Goal: Task Accomplishment & Management: Manage account settings

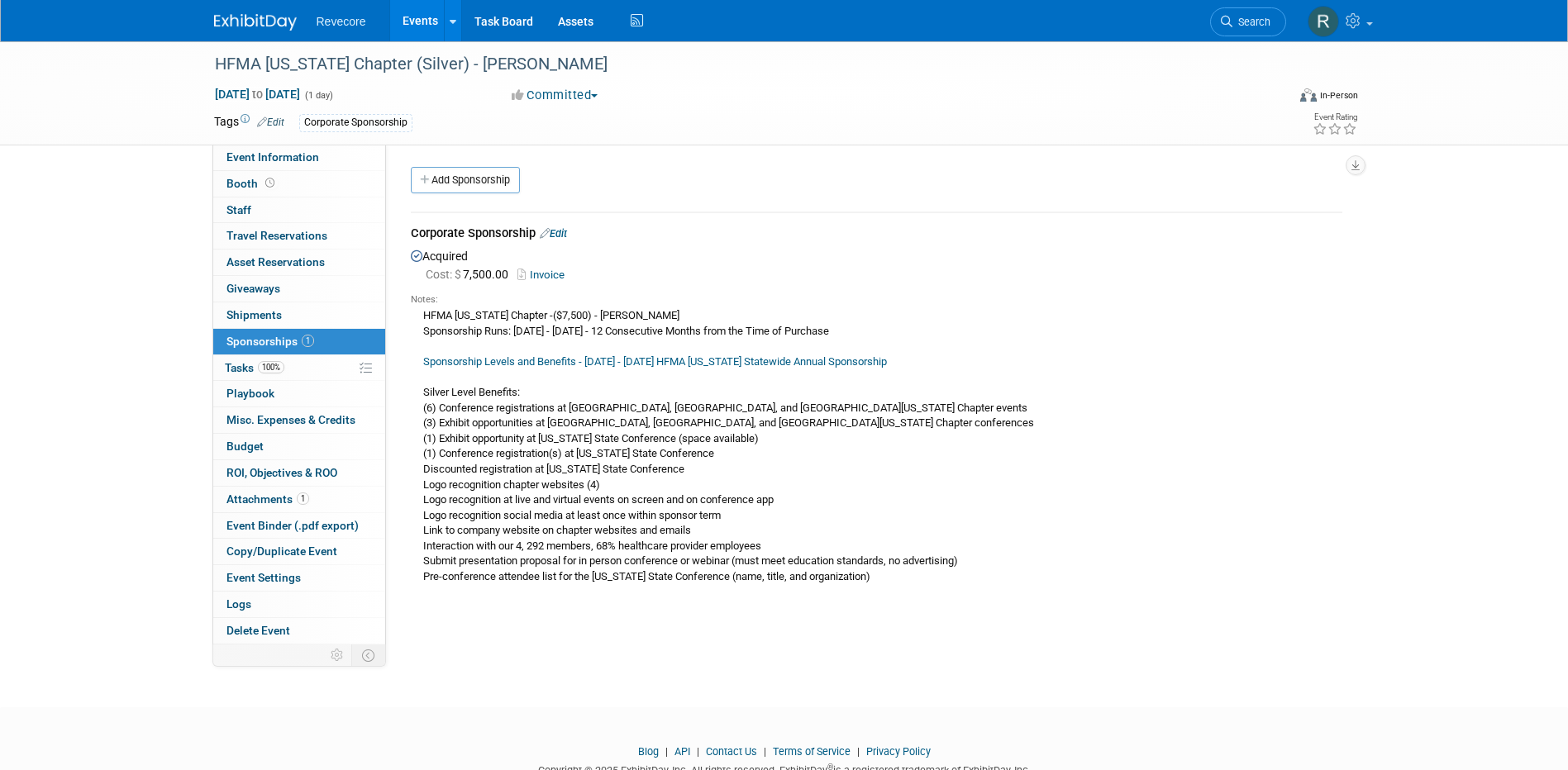
click at [410, 19] on link "Events" at bounding box center [420, 20] width 61 height 41
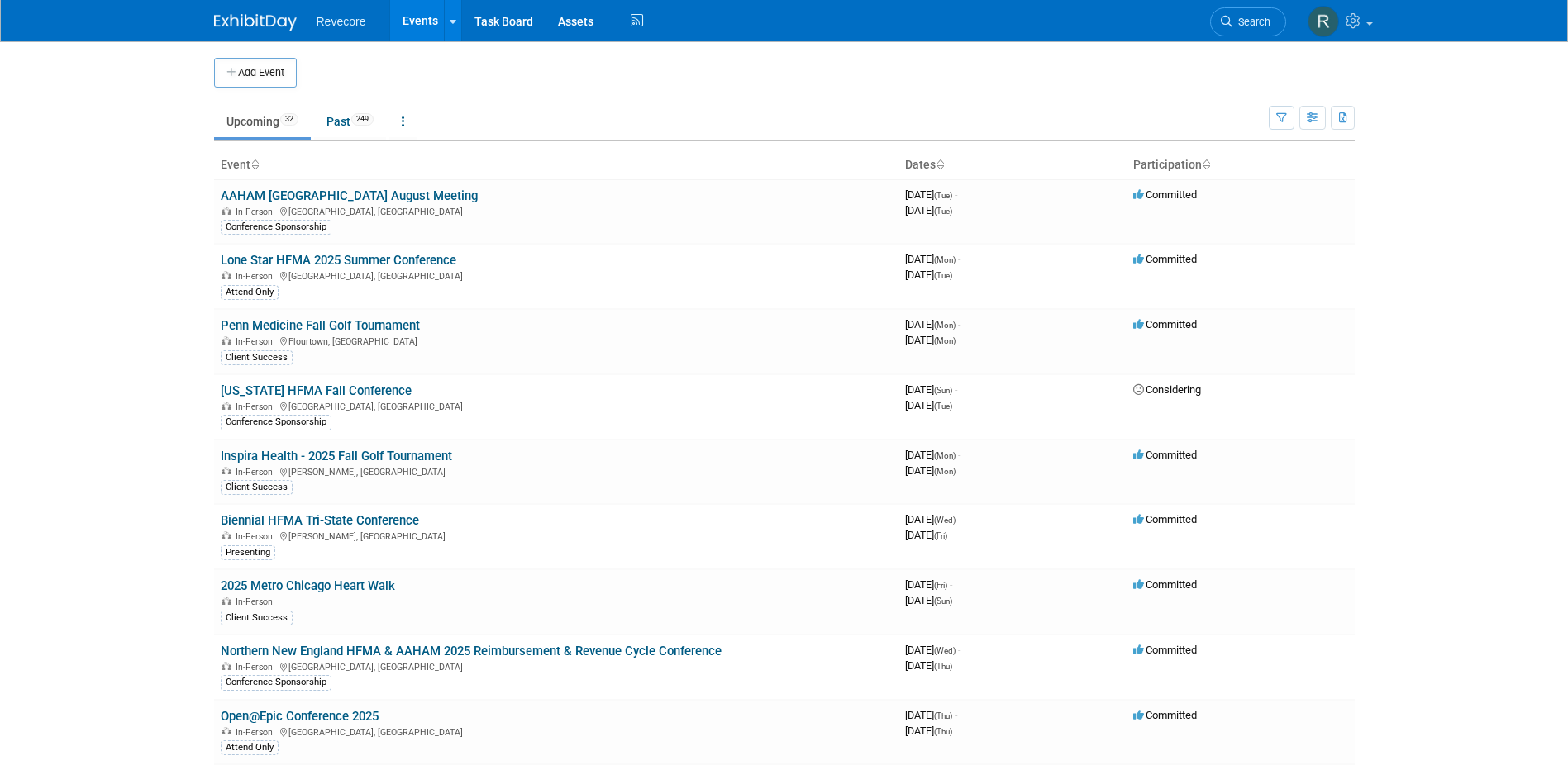
scroll to position [1047, 0]
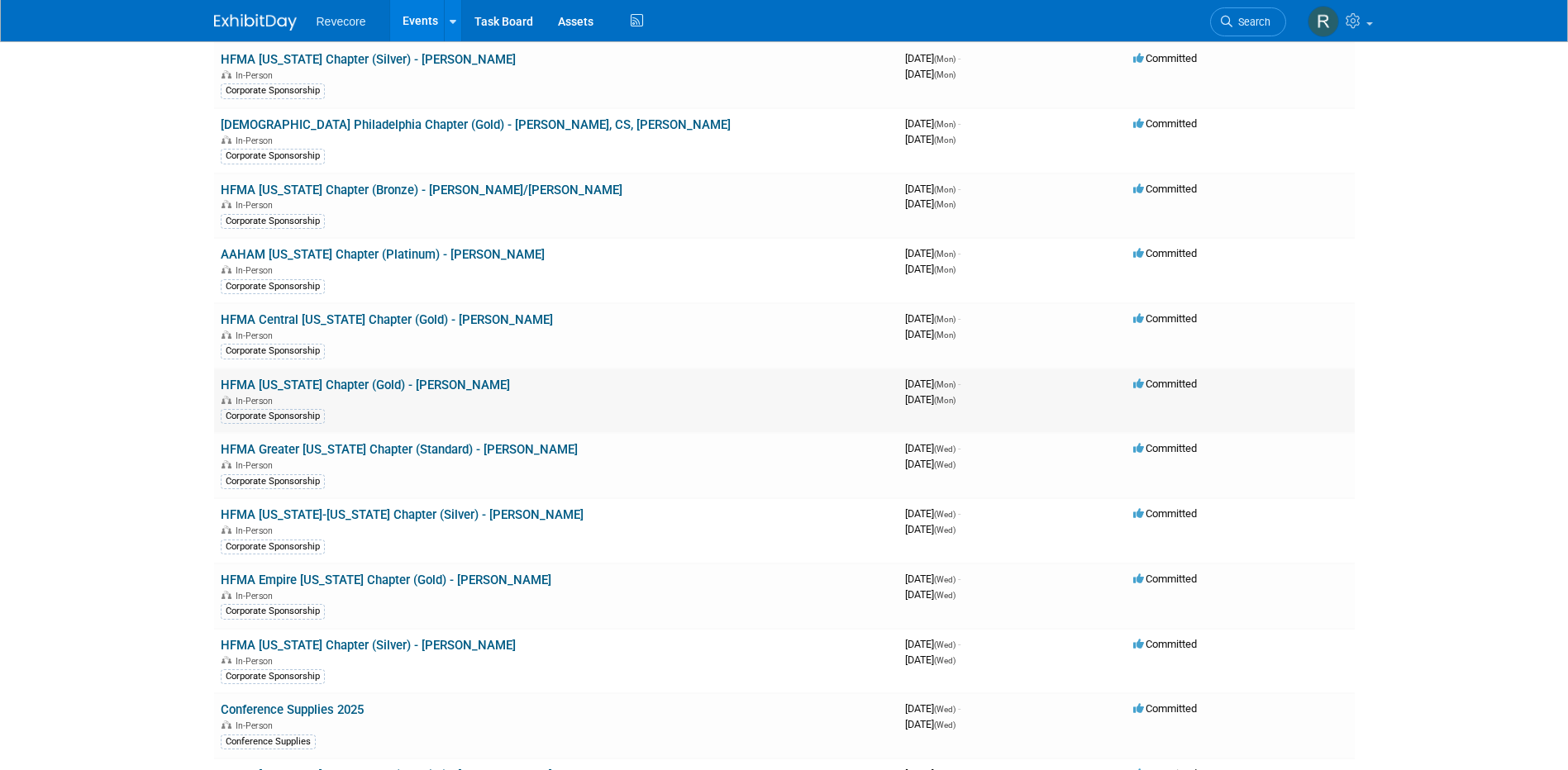
click at [419, 379] on link "HFMA [US_STATE] Chapter (Gold) - [PERSON_NAME]" at bounding box center [365, 385] width 289 height 14
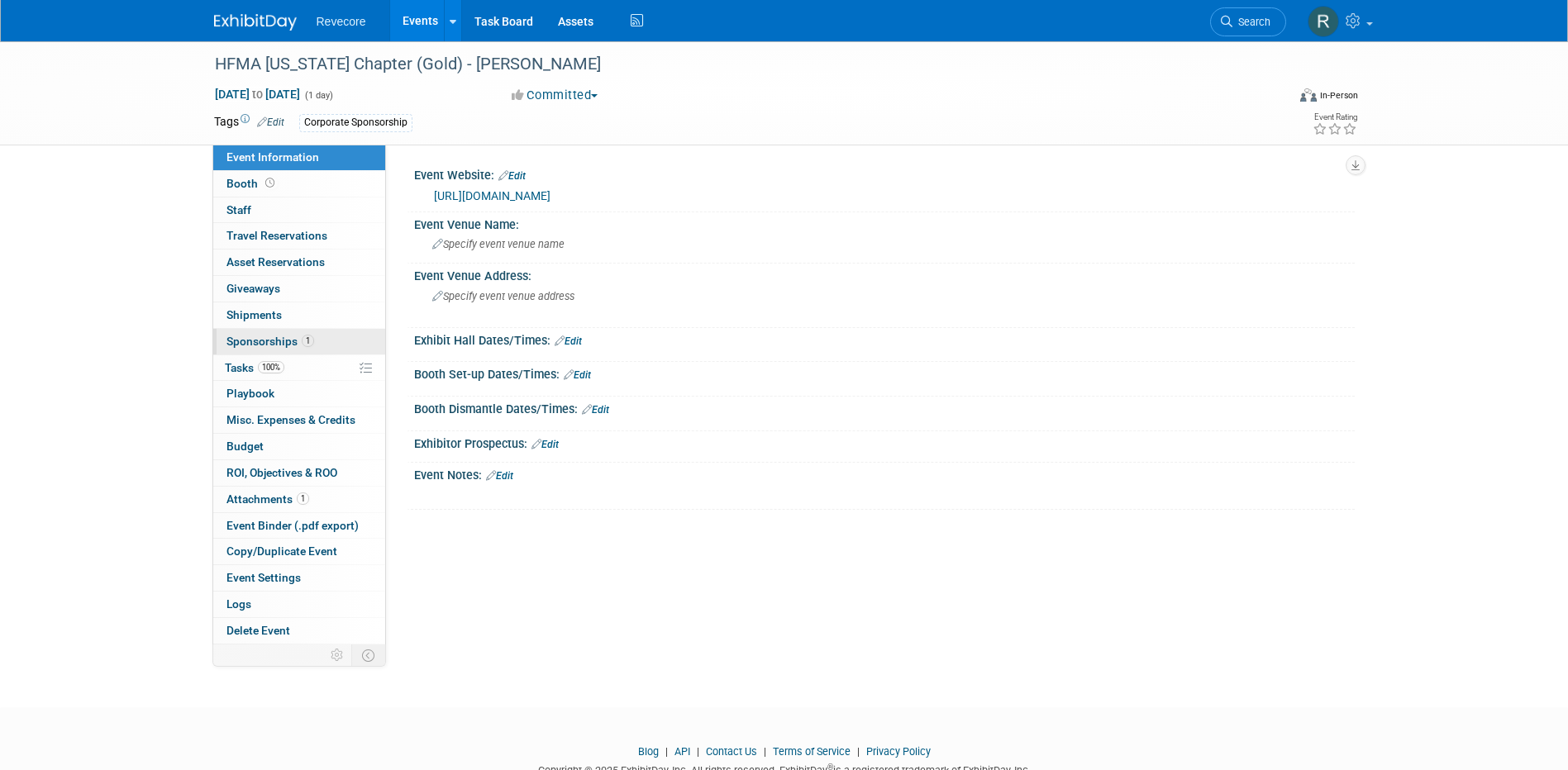
click at [327, 346] on link "1 Sponsorships 1" at bounding box center [299, 342] width 172 height 26
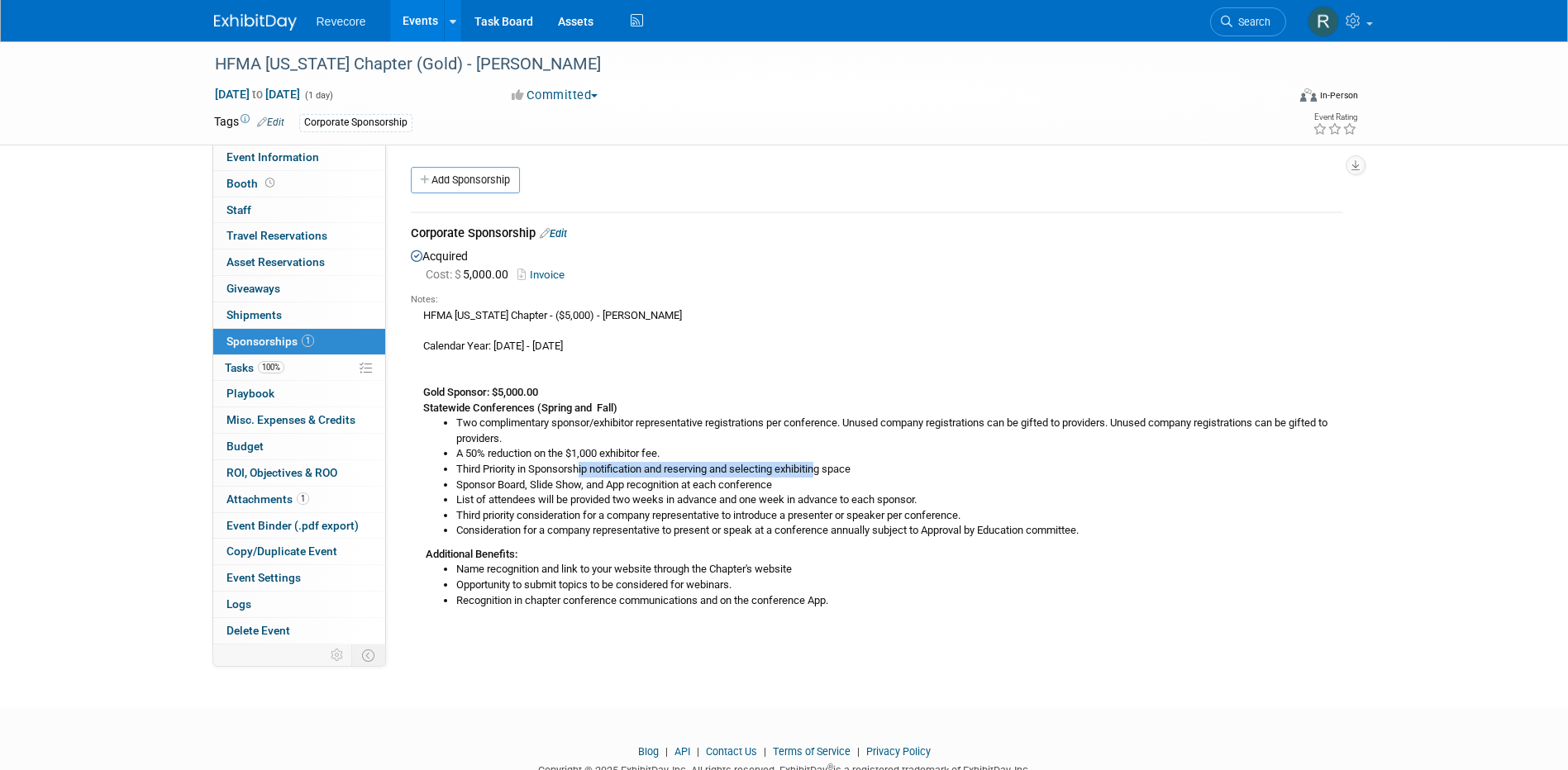
drag, startPoint x: 623, startPoint y: 469, endPoint x: 827, endPoint y: 472, distance: 204.0
click at [827, 472] on li "Third Priority in Sponsorship notification and reserving and selecting exhibiti…" at bounding box center [899, 470] width 886 height 15
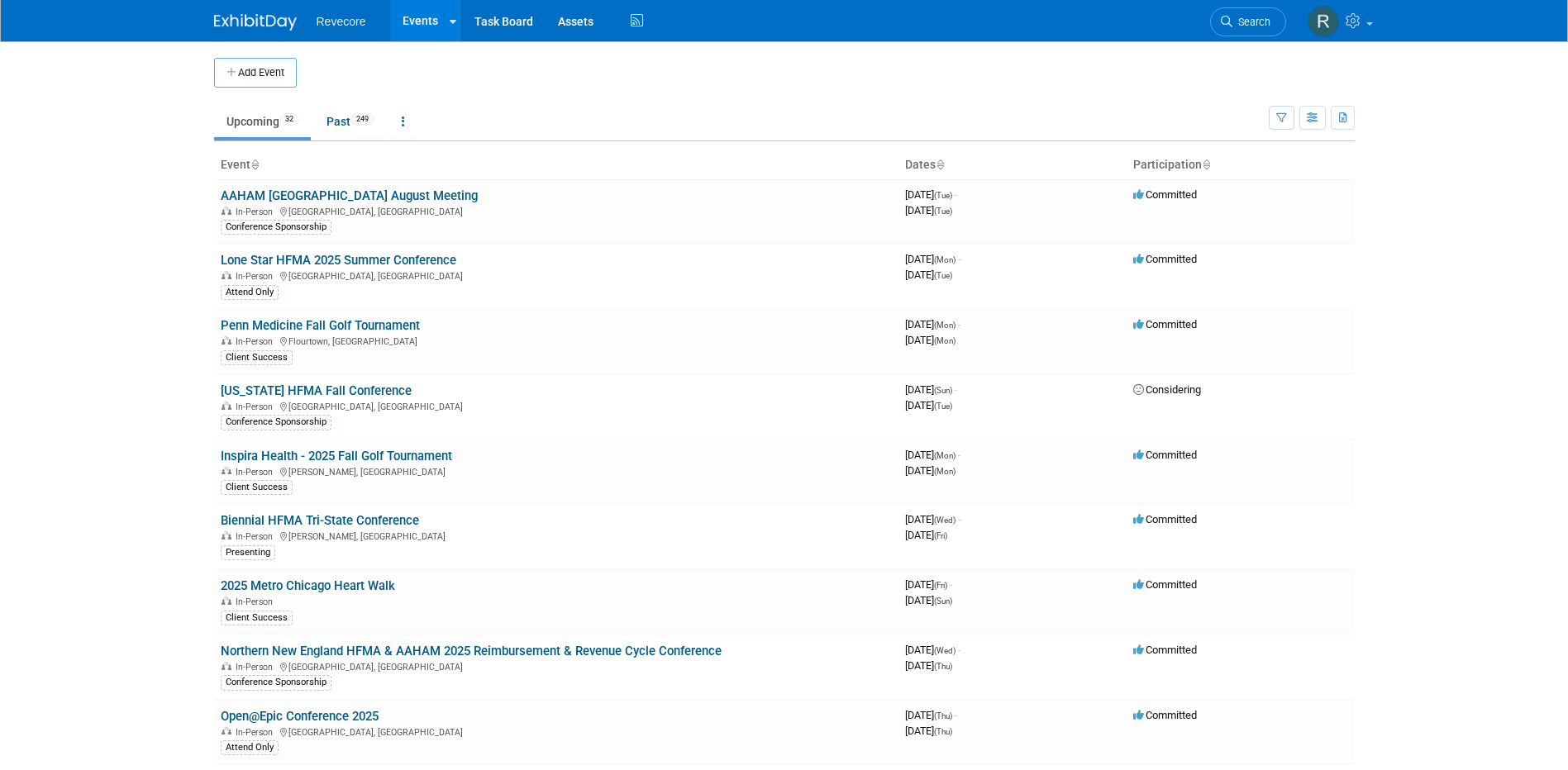
click at [164, 304] on body "Revecore Events Add Event Bulk Upload Events Shareable Event Boards Recently Vi…" at bounding box center [784, 385] width 1568 height 770
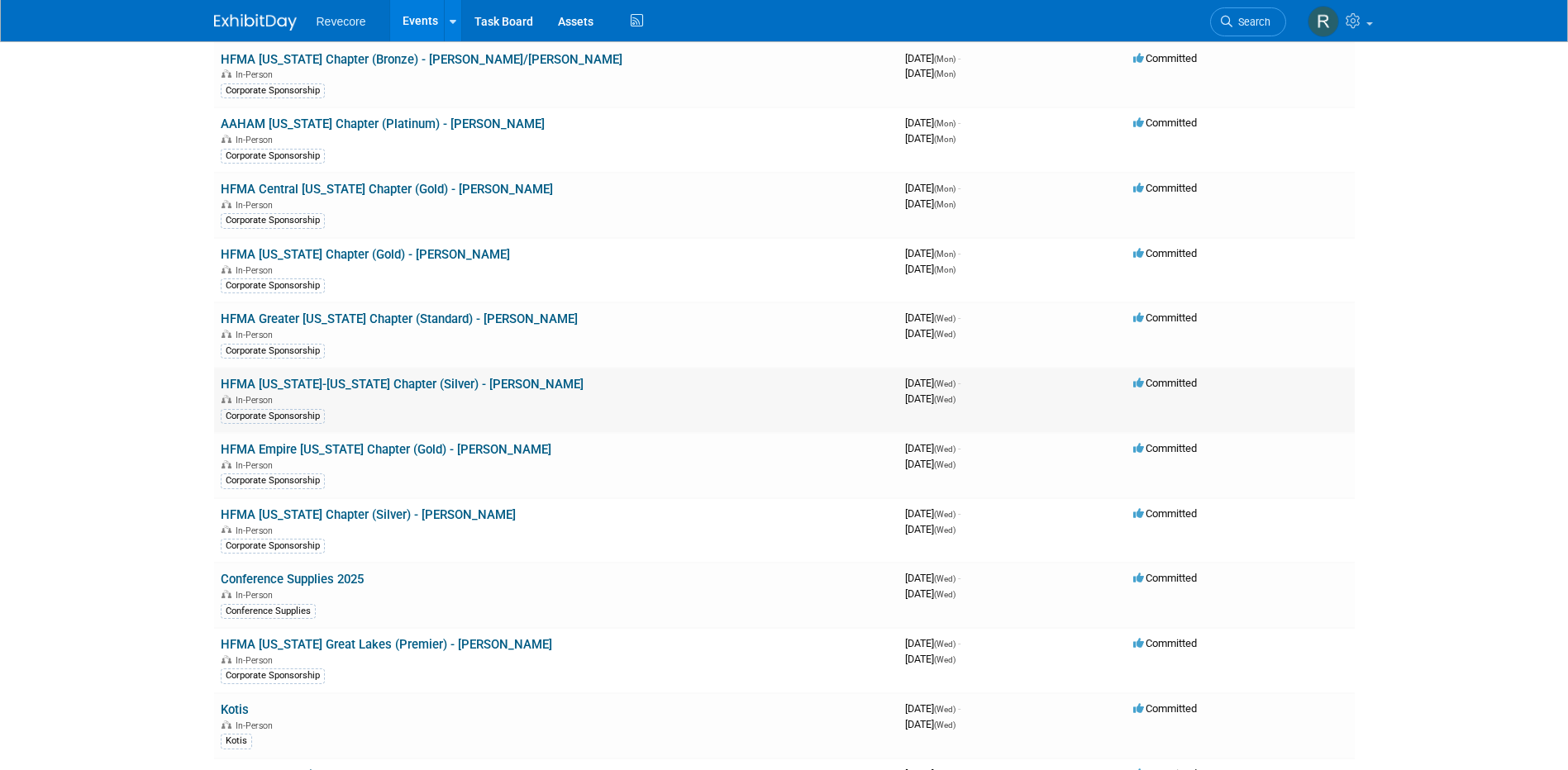
click at [303, 384] on link "HFMA [US_STATE]-[US_STATE] Chapter (Silver) - [PERSON_NAME]" at bounding box center [402, 384] width 363 height 14
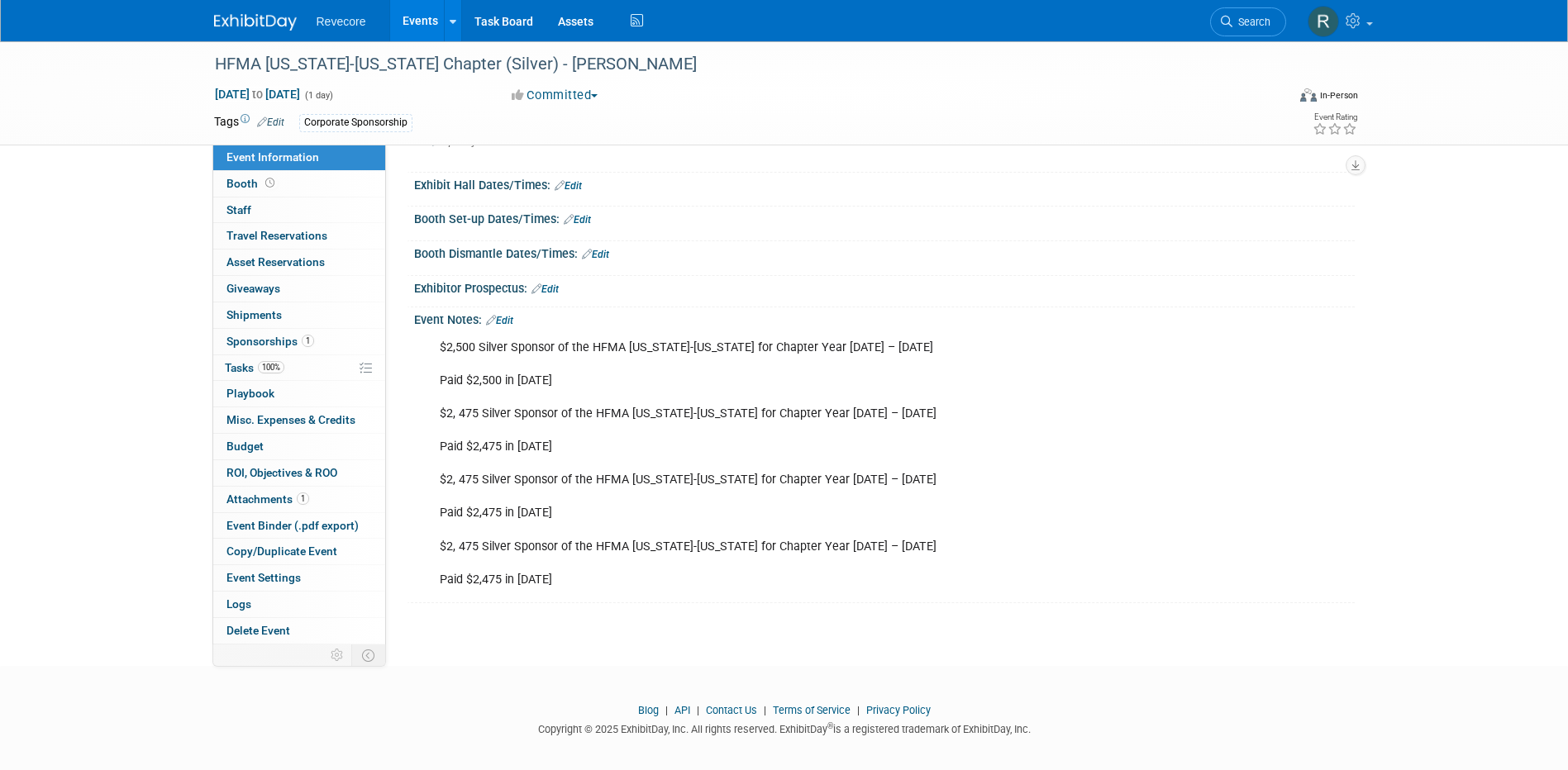
scroll to position [166, 0]
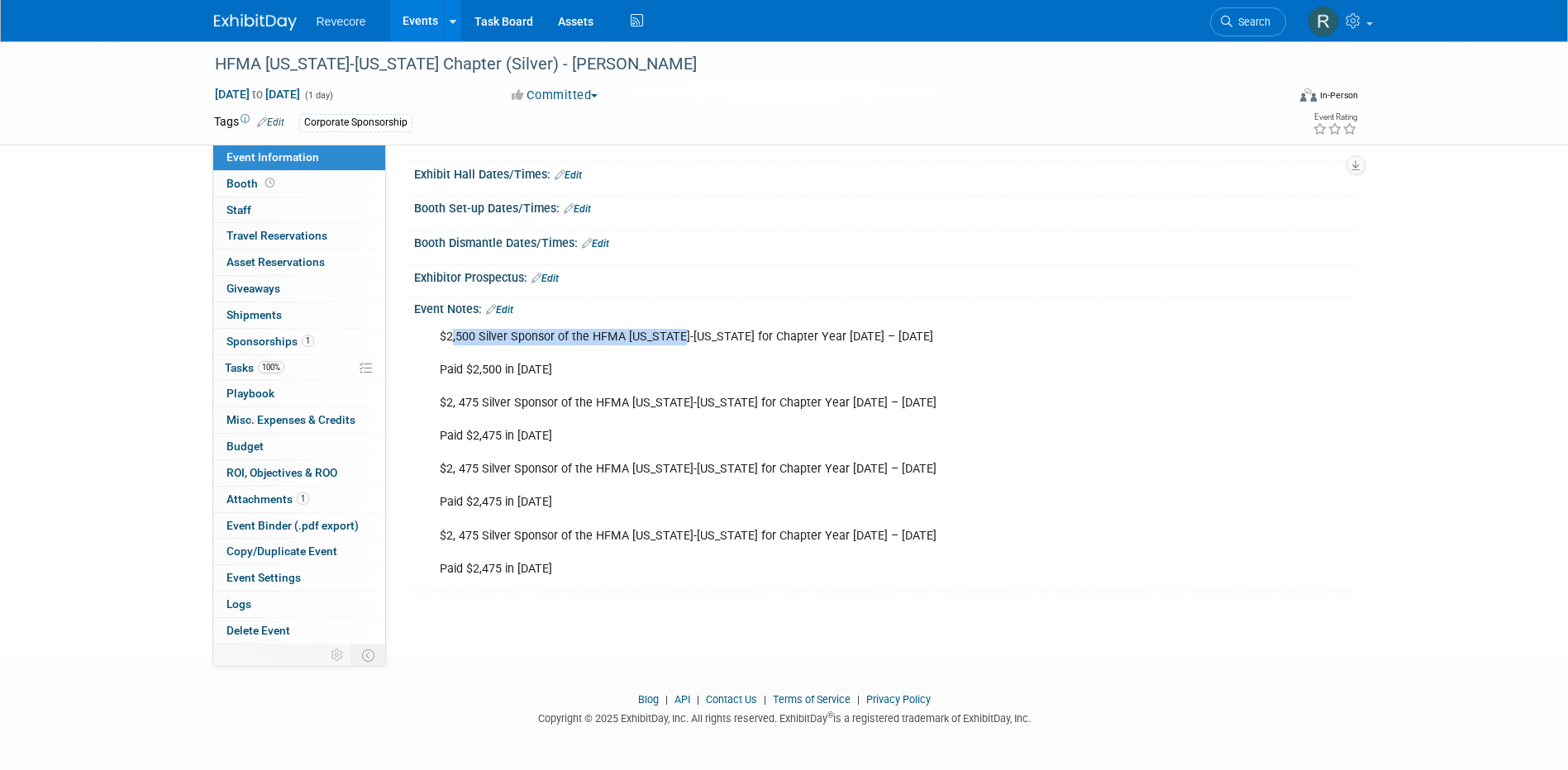
drag, startPoint x: 453, startPoint y: 335, endPoint x: 686, endPoint y: 344, distance: 233.2
click at [686, 344] on div "$2,500 Silver Sponsor of the HFMA [US_STATE]-[US_STATE] for Chapter Year [DATE]…" at bounding box center [800, 453] width 744 height 265
click at [472, 374] on div "$2,500 Silver Sponsor of the HFMA Massachusetts-Rhode Island for Chapter Year J…" at bounding box center [800, 453] width 744 height 265
click at [301, 351] on link "1 Sponsorships 1" at bounding box center [299, 342] width 172 height 26
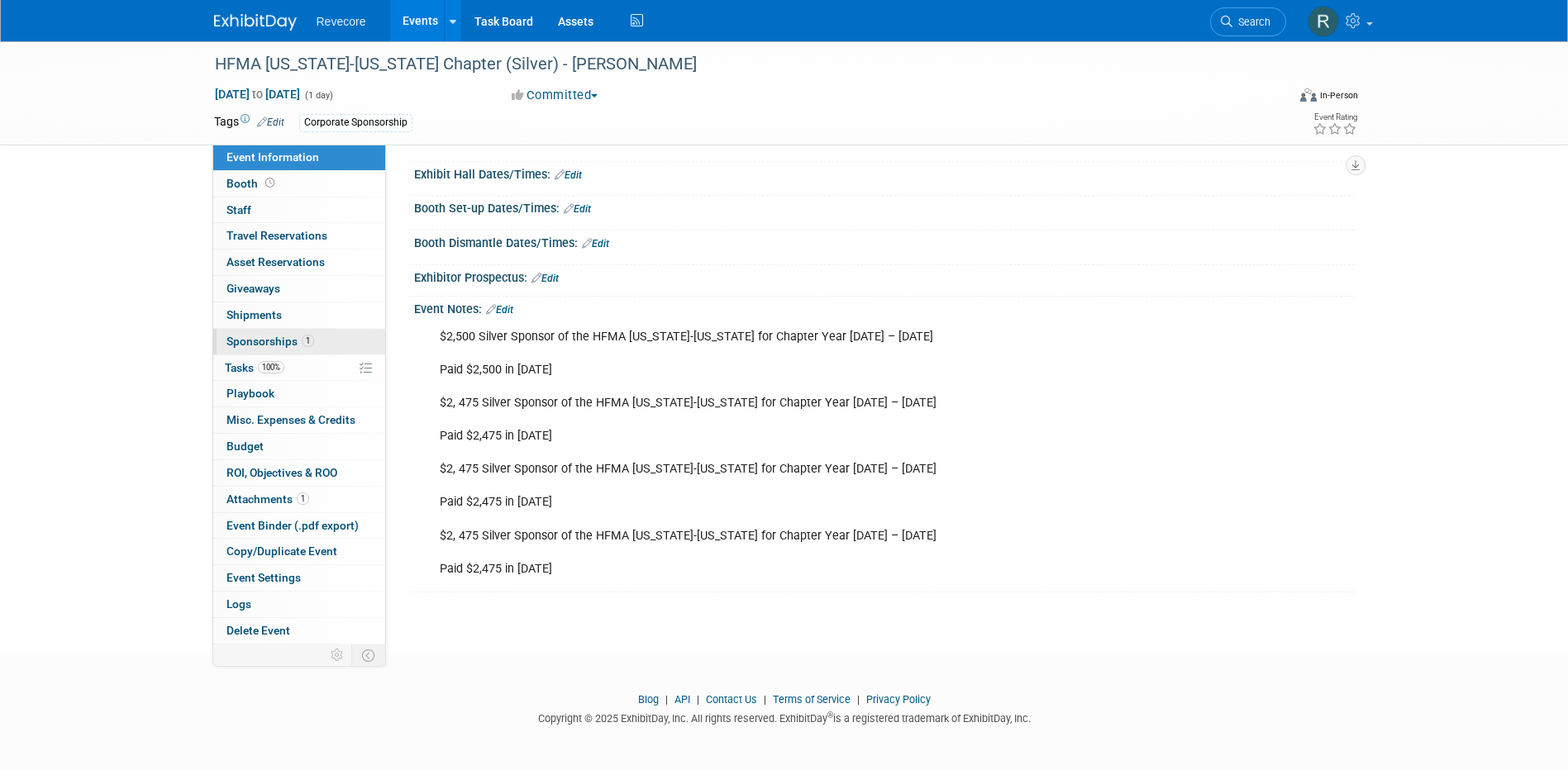
scroll to position [0, 0]
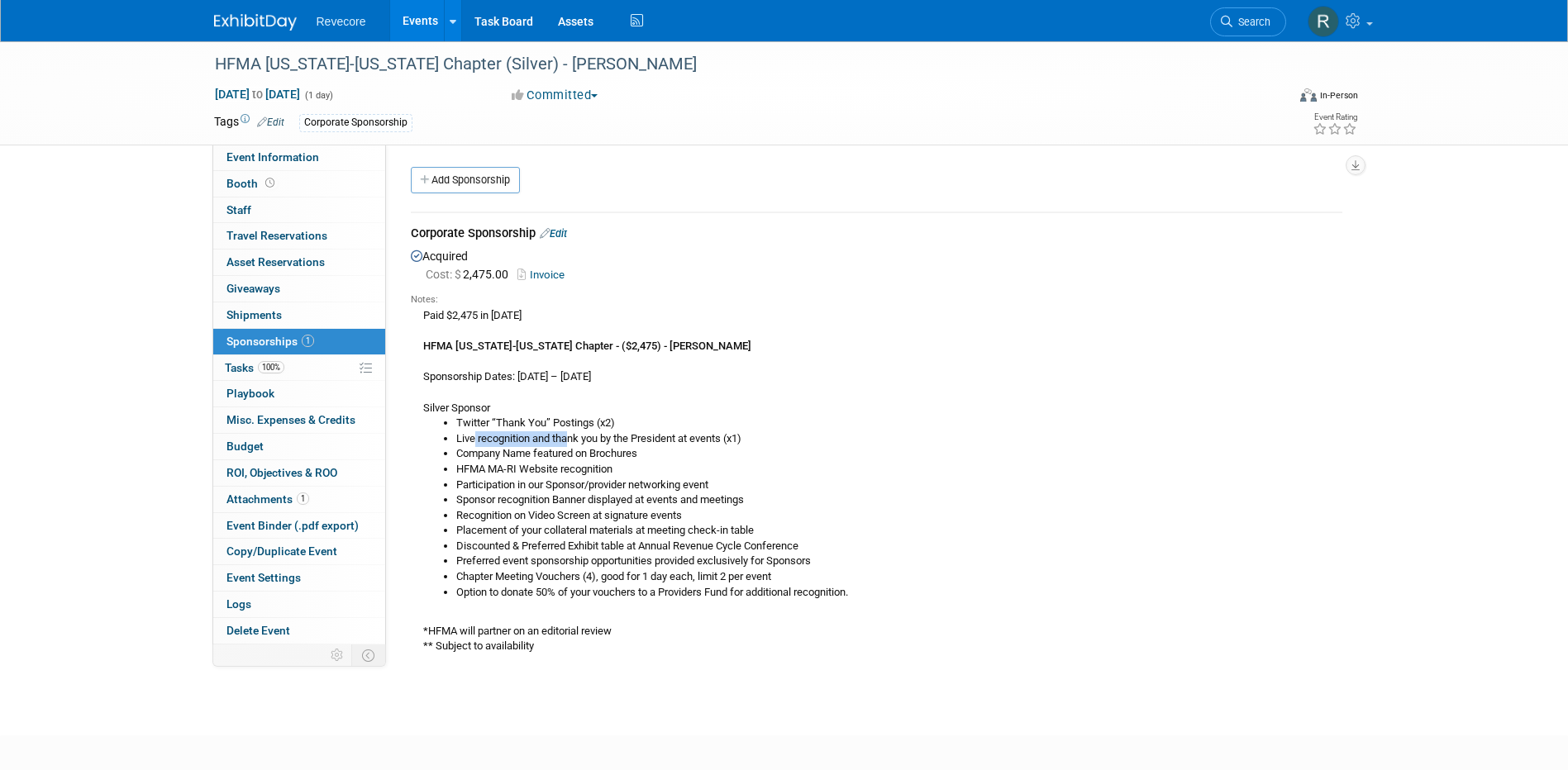
drag, startPoint x: 476, startPoint y: 437, endPoint x: 573, endPoint y: 442, distance: 97.1
click at [573, 442] on li "Live recognition and thank you by the President at events (x1)" at bounding box center [899, 439] width 886 height 15
drag, startPoint x: 573, startPoint y: 442, endPoint x: 565, endPoint y: 472, distance: 31.0
click at [565, 472] on li "HFMA MA-RI Website recognition" at bounding box center [899, 470] width 886 height 15
drag, startPoint x: 565, startPoint y: 472, endPoint x: 570, endPoint y: 499, distance: 27.5
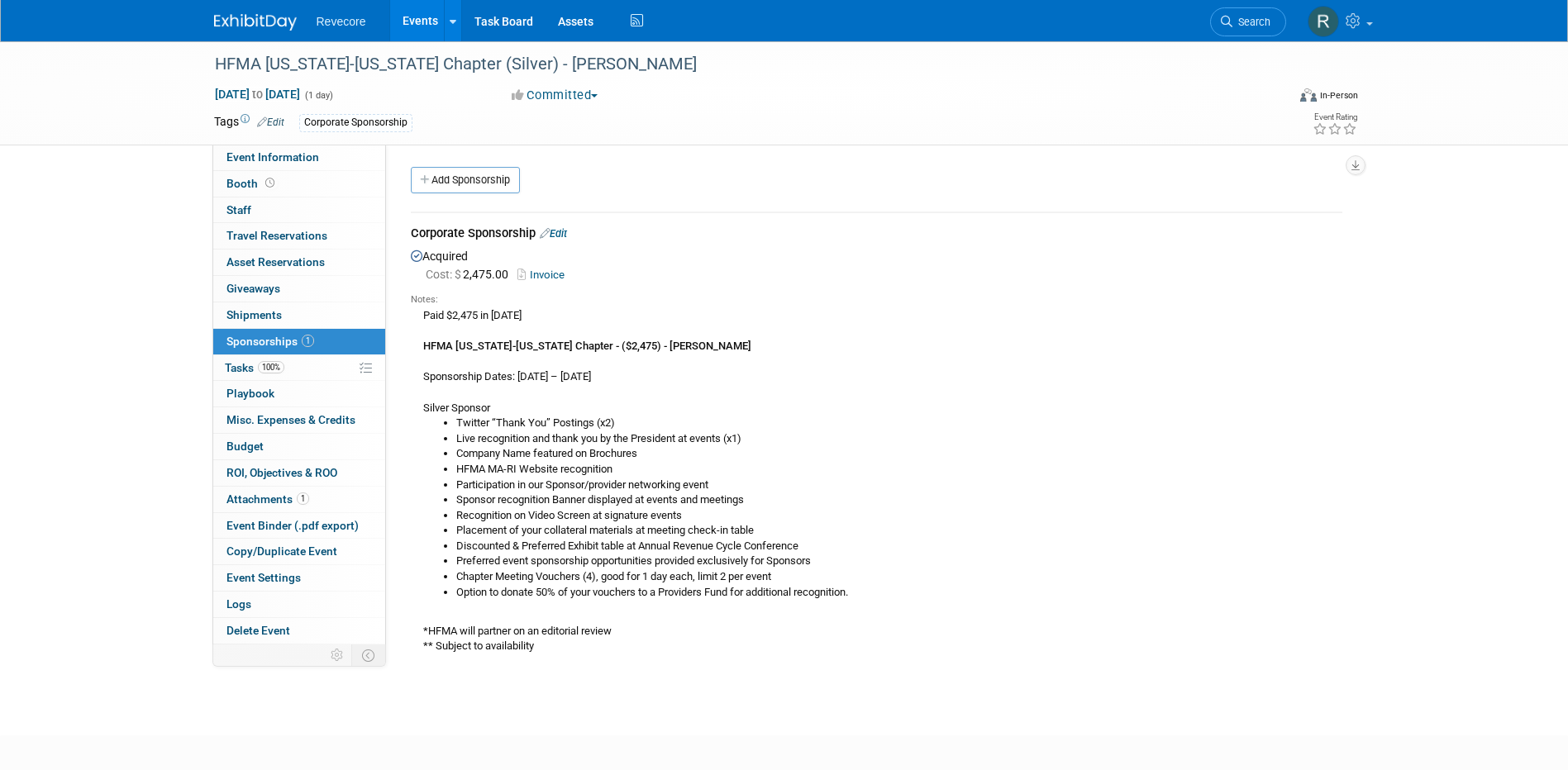
click at [570, 499] on li "Sponsor recognition Banner displayed at events and meetings" at bounding box center [899, 501] width 886 height 15
drag, startPoint x: 465, startPoint y: 547, endPoint x: 789, endPoint y: 541, distance: 324.1
click at [789, 541] on li "Discounted & Preferred Exhibit table at Annual Revenue Cycle Conference" at bounding box center [899, 547] width 886 height 15
drag, startPoint x: 789, startPoint y: 541, endPoint x: 826, endPoint y: 550, distance: 38.1
click at [826, 550] on li "Discounted & Preferred Exhibit table at Annual Revenue Cycle Conference" at bounding box center [899, 547] width 886 height 15
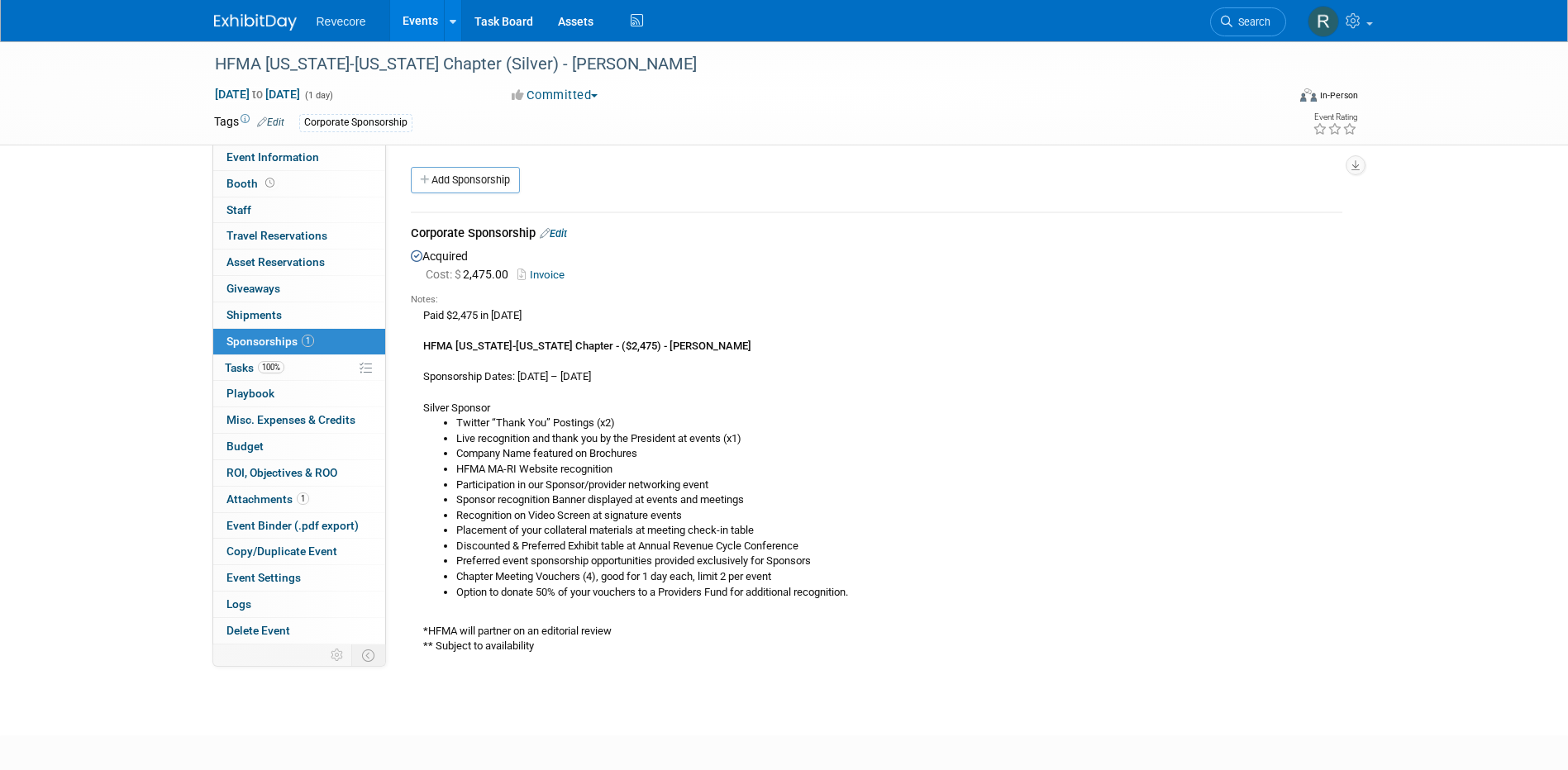
drag, startPoint x: 819, startPoint y: 544, endPoint x: 446, endPoint y: 548, distance: 373.0
click at [456, 548] on li "Discounted & Preferred Exhibit table at Annual Revenue Cycle Conference" at bounding box center [899, 547] width 886 height 15
click at [877, 615] on div "Paid $2,475 in 2025 HFMA Massachusetts-Rhode Island Chapter - ($2,475) - Kevin …" at bounding box center [877, 481] width 932 height 348
drag, startPoint x: 892, startPoint y: 608, endPoint x: 418, endPoint y: 401, distance: 517.2
click at [418, 401] on div "Paid $2,475 in 2025 HFMA Massachusetts-Rhode Island Chapter - ($2,475) - Kevin …" at bounding box center [877, 481] width 932 height 348
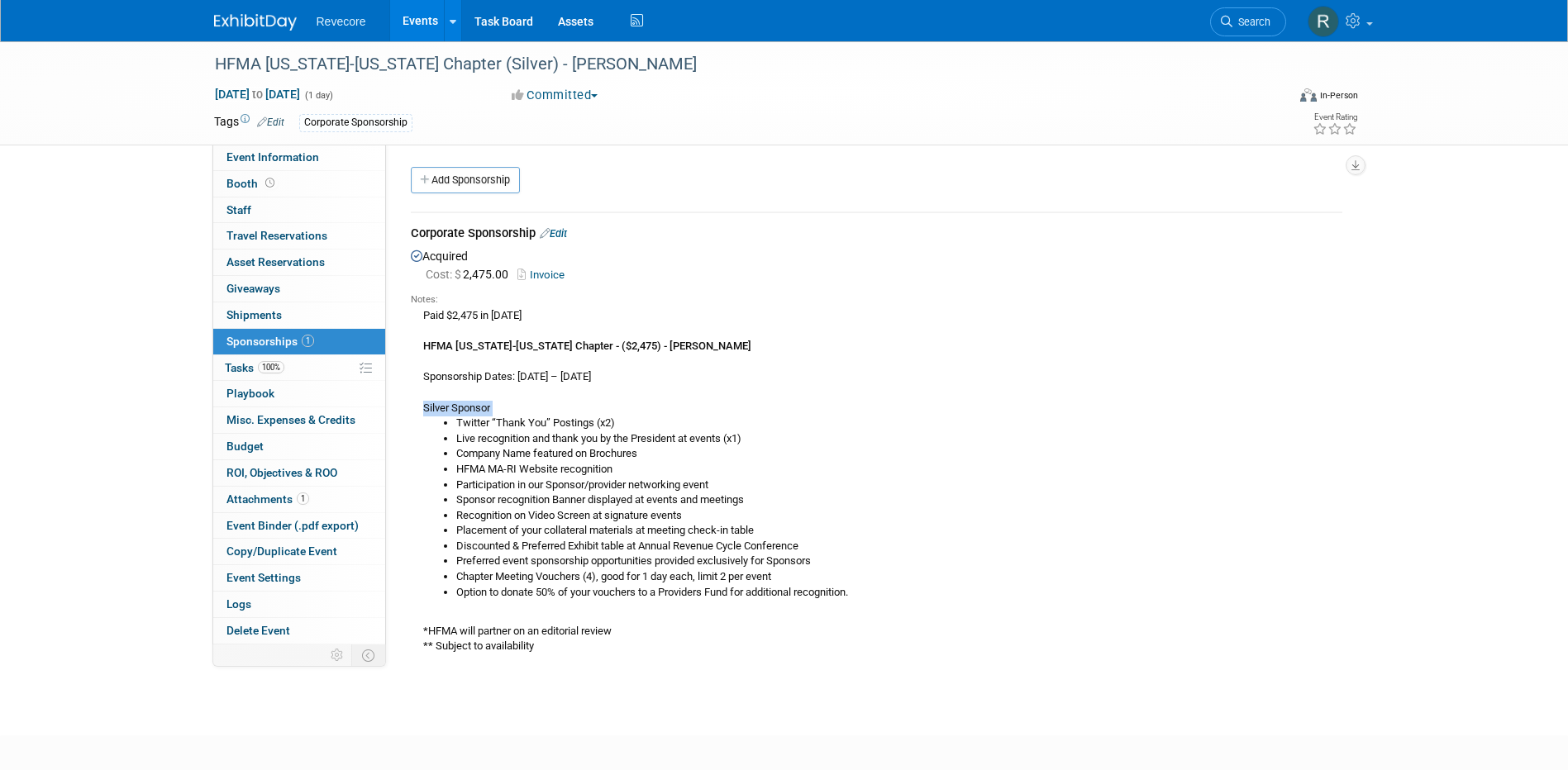
copy div "Silver Sponsor"
click at [865, 323] on div "Paid $2,475 in 2025 HFMA Massachusetts-Rhode Island Chapter - ($2,475) - Kevin …" at bounding box center [877, 481] width 932 height 348
drag, startPoint x: 413, startPoint y: 29, endPoint x: 472, endPoint y: 2, distance: 64.9
click at [413, 29] on link "Events" at bounding box center [420, 20] width 61 height 41
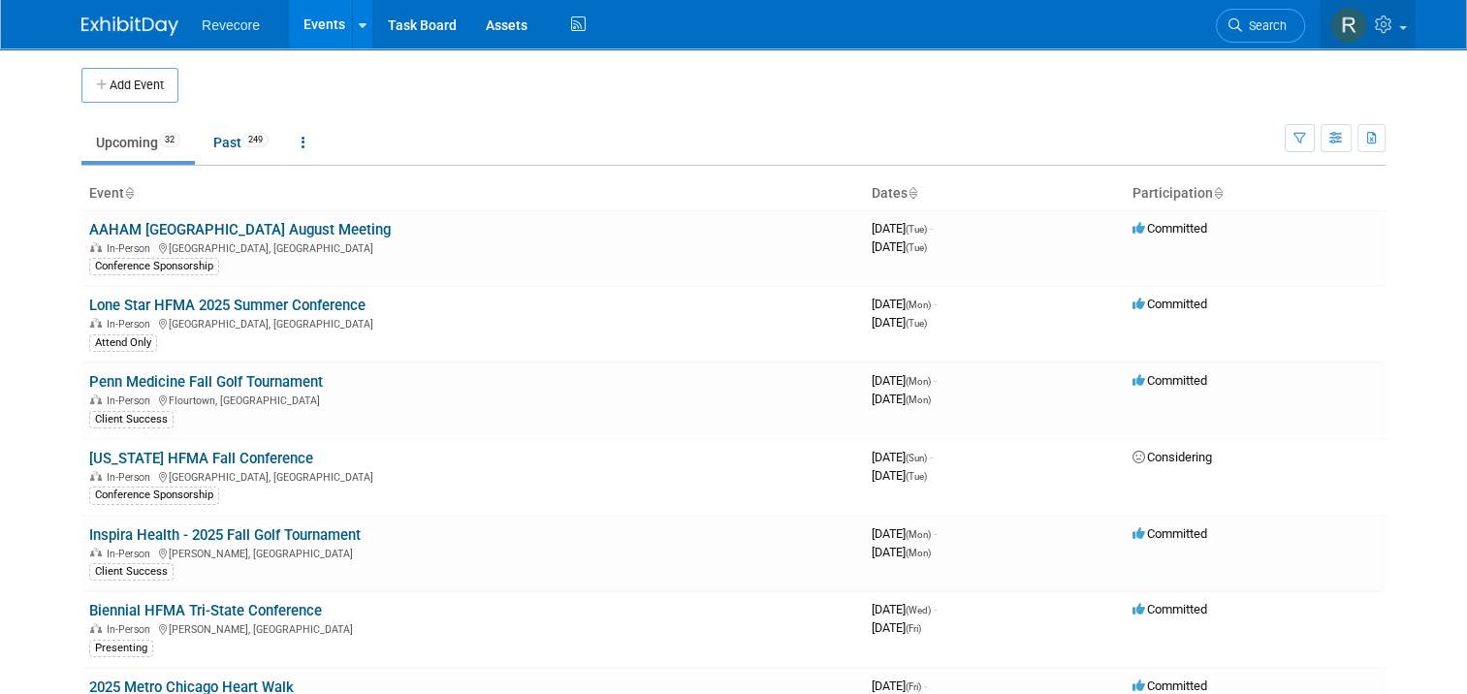
click at [1414, 35] on link at bounding box center [1366, 24] width 95 height 48
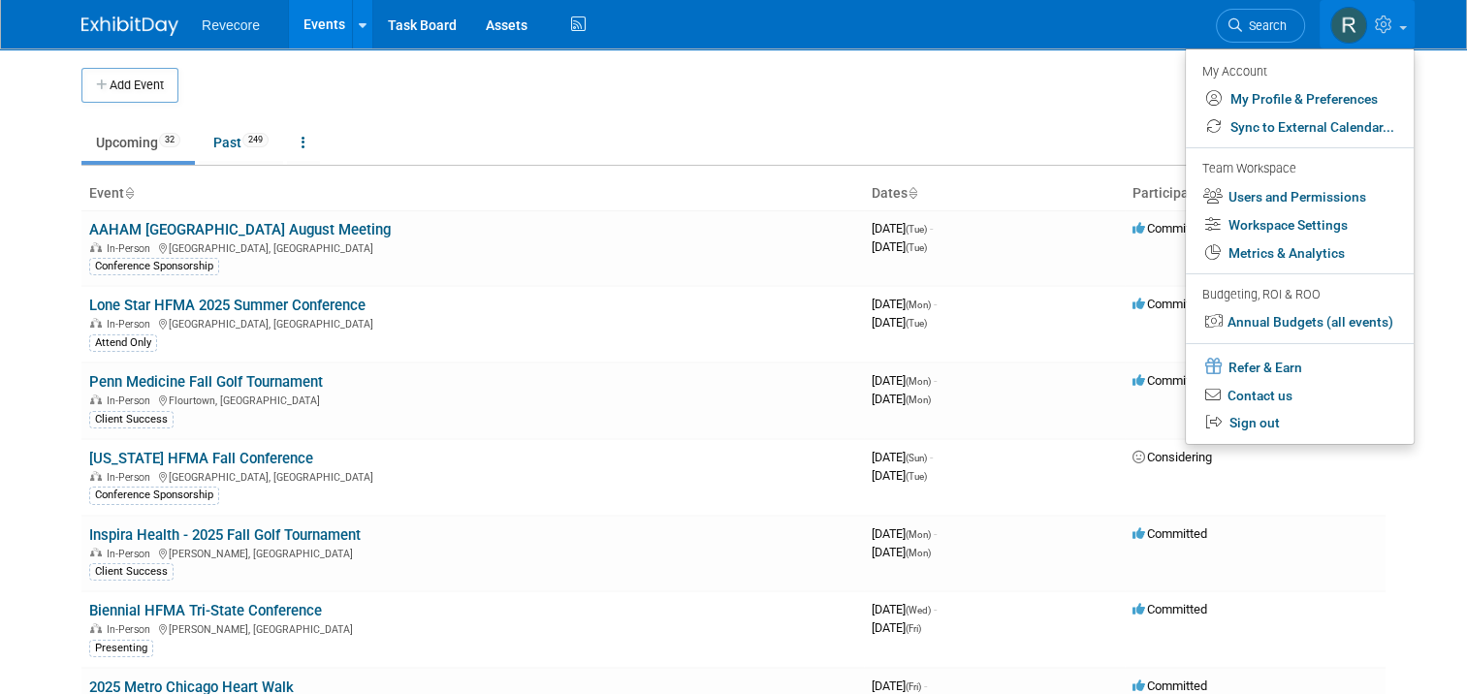
click at [1046, 114] on td "Upcoming 32 Past 249 All Events 281 Past and Upcoming Grouped Annually Events g…" at bounding box center [682, 134] width 1203 height 63
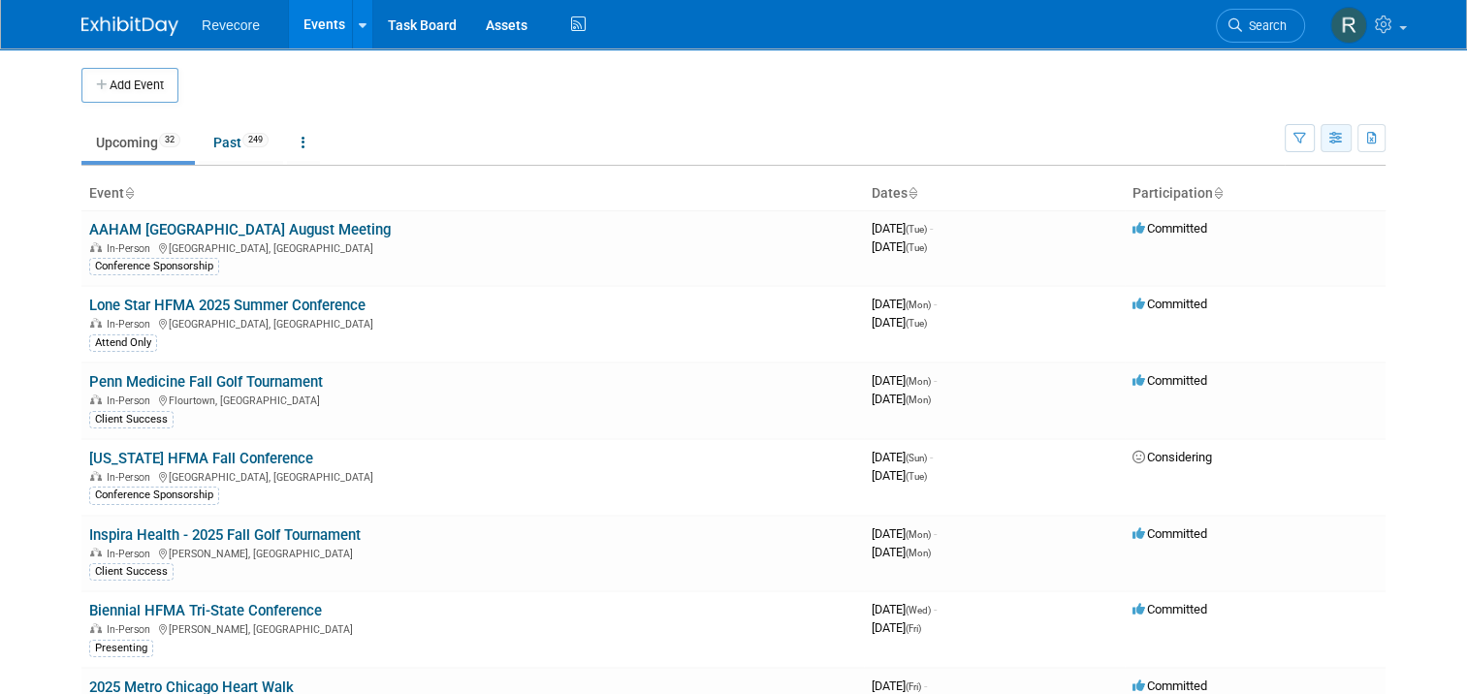
click at [1344, 135] on icon "button" at bounding box center [1336, 139] width 15 height 13
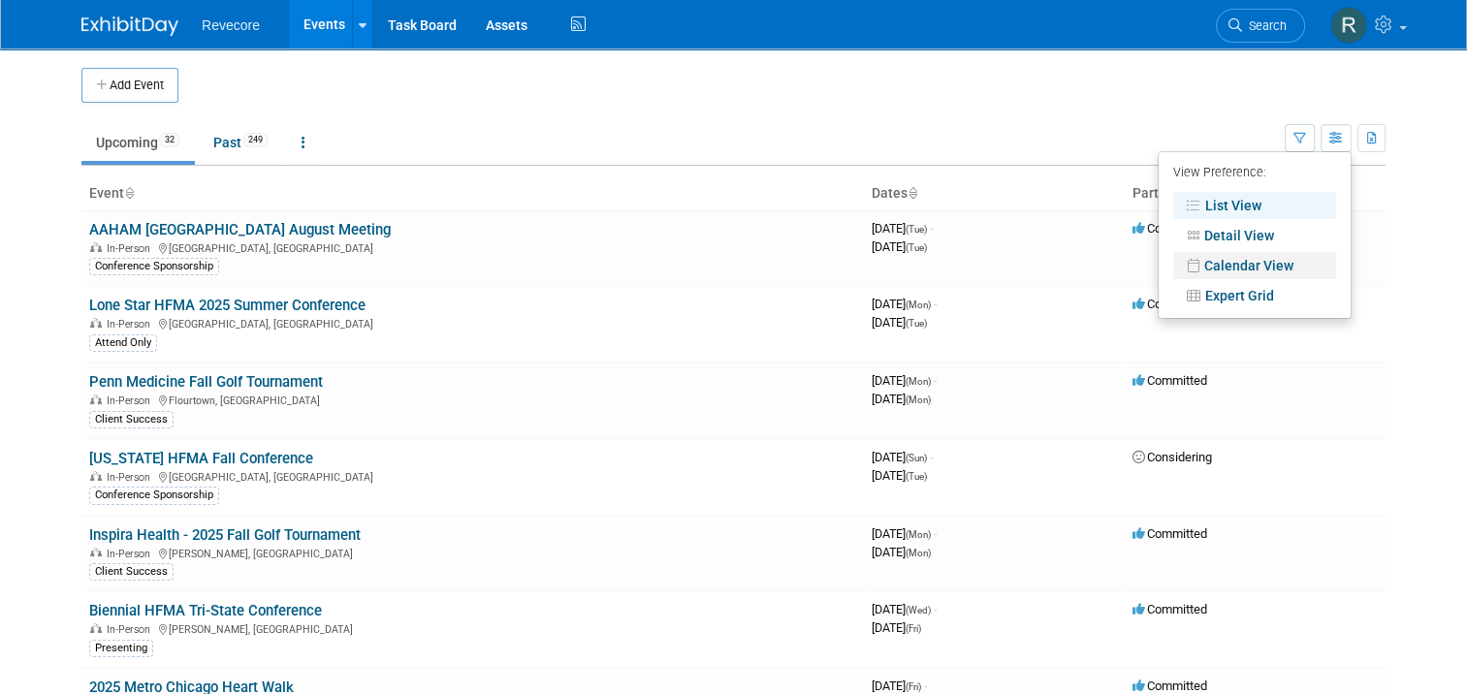
click at [1268, 256] on link "Calendar View" at bounding box center [1254, 265] width 163 height 27
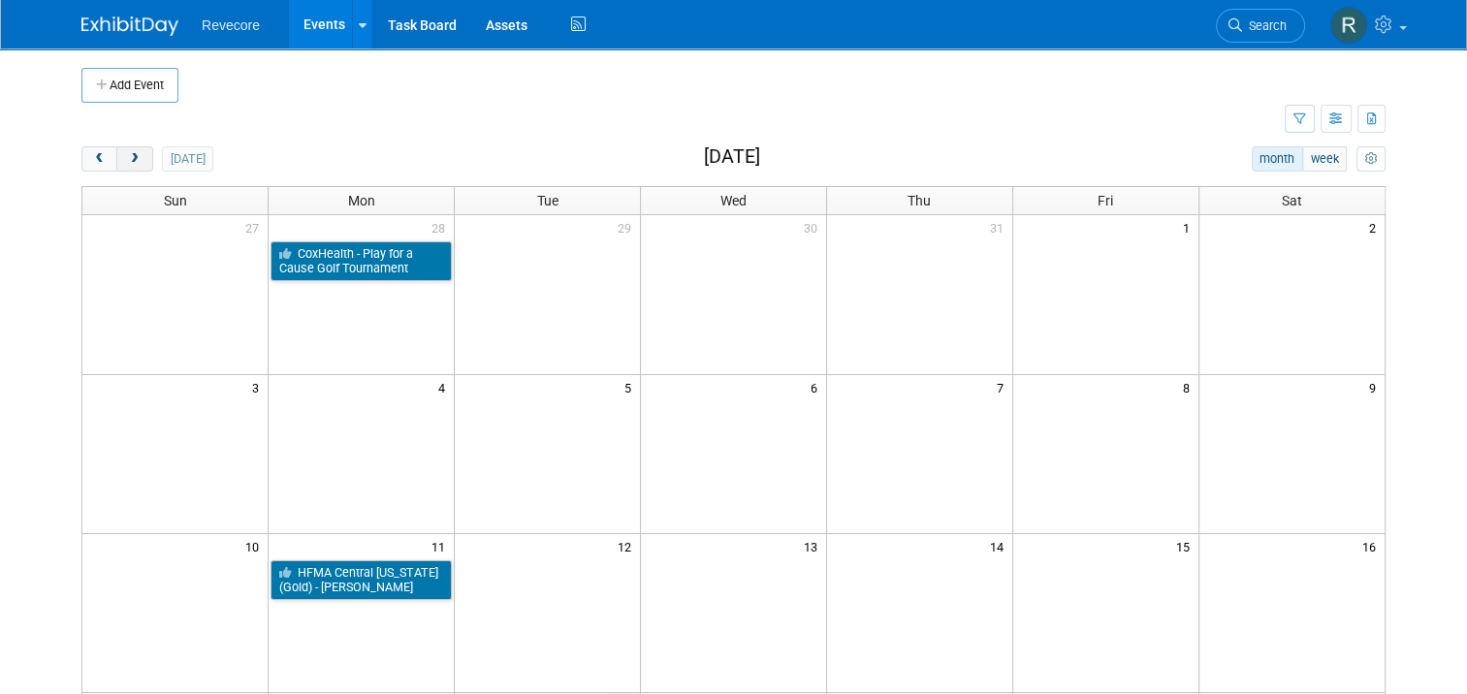
click at [127, 160] on span "next" at bounding box center [134, 159] width 15 height 13
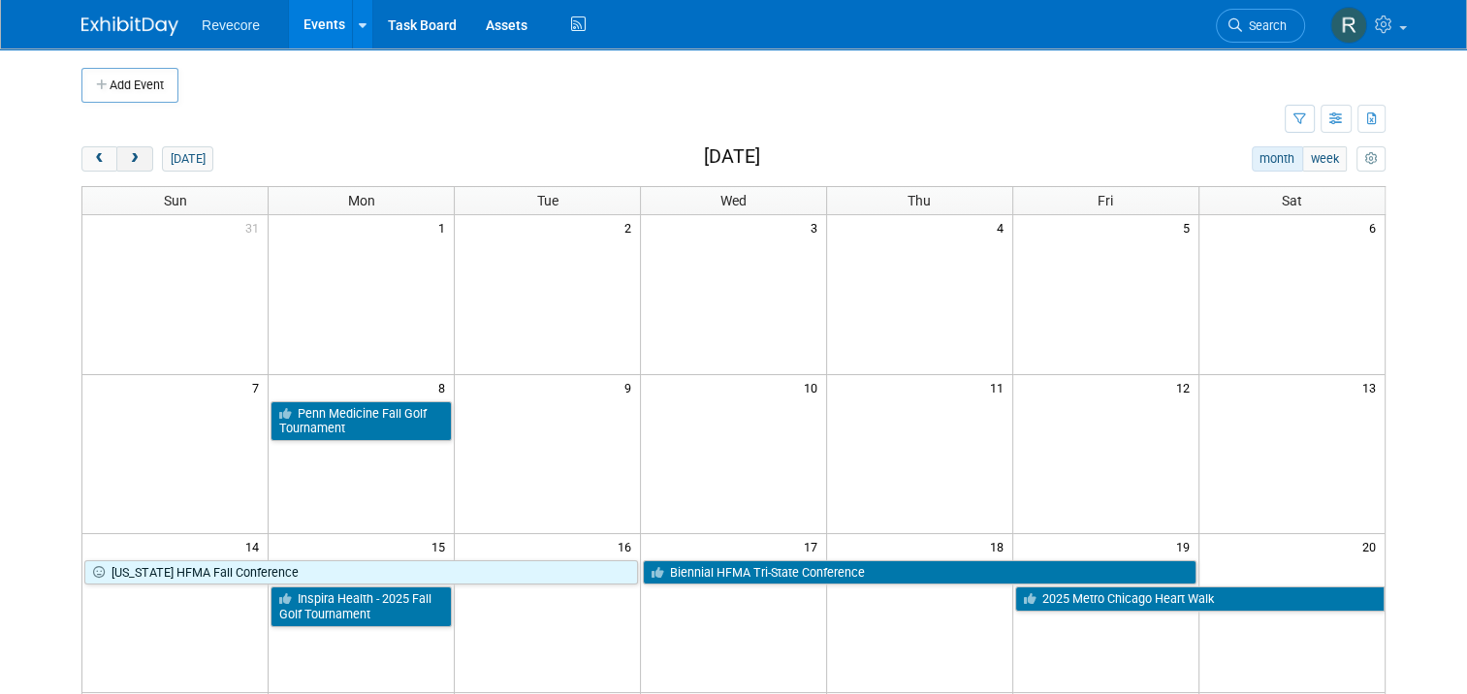
click at [127, 160] on span "next" at bounding box center [134, 159] width 15 height 13
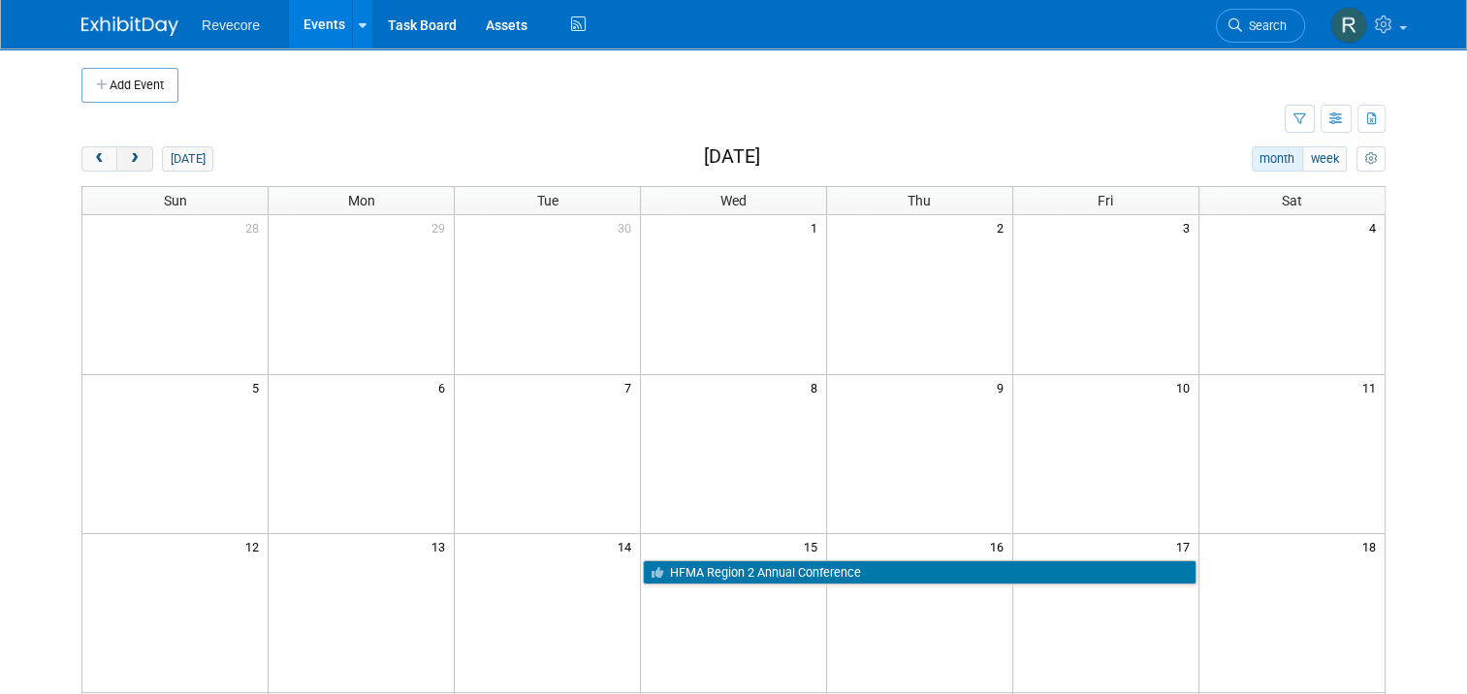
click at [127, 163] on span "next" at bounding box center [134, 159] width 15 height 13
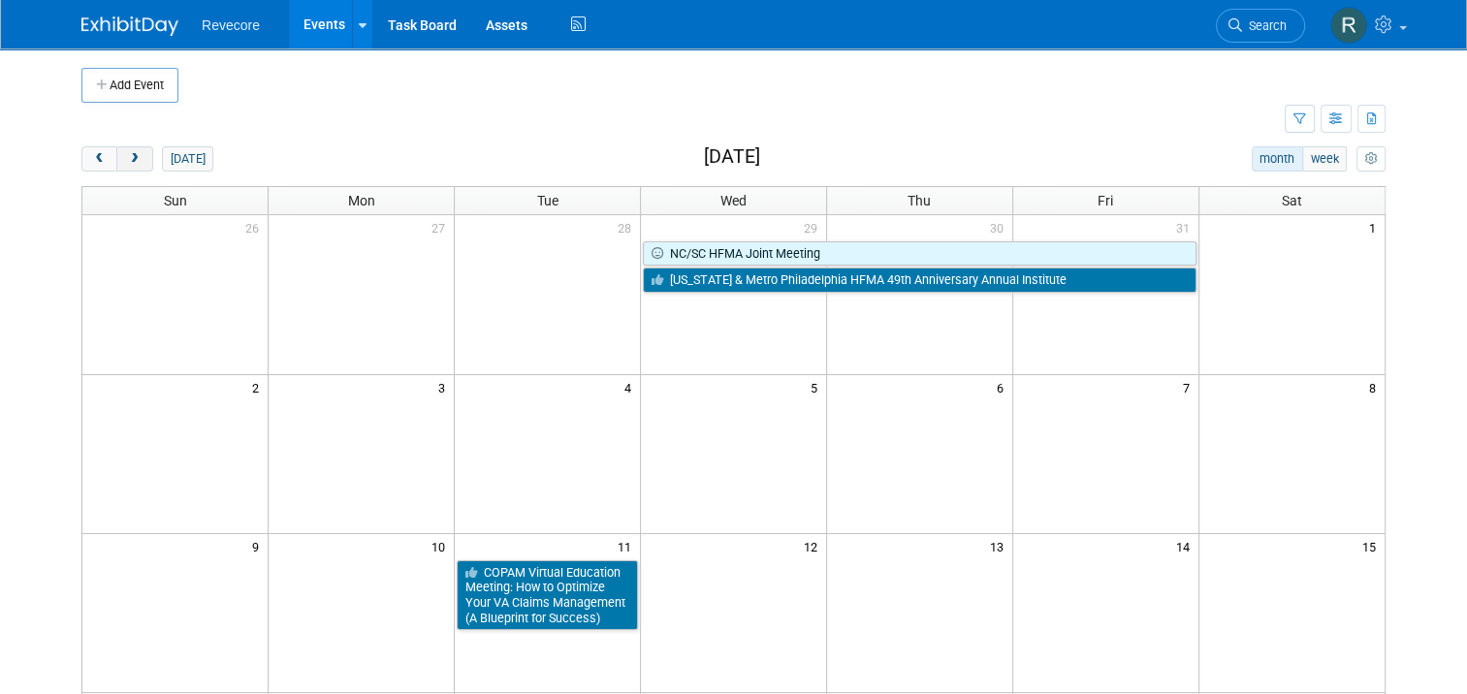
click at [132, 157] on button "next" at bounding box center [134, 158] width 36 height 25
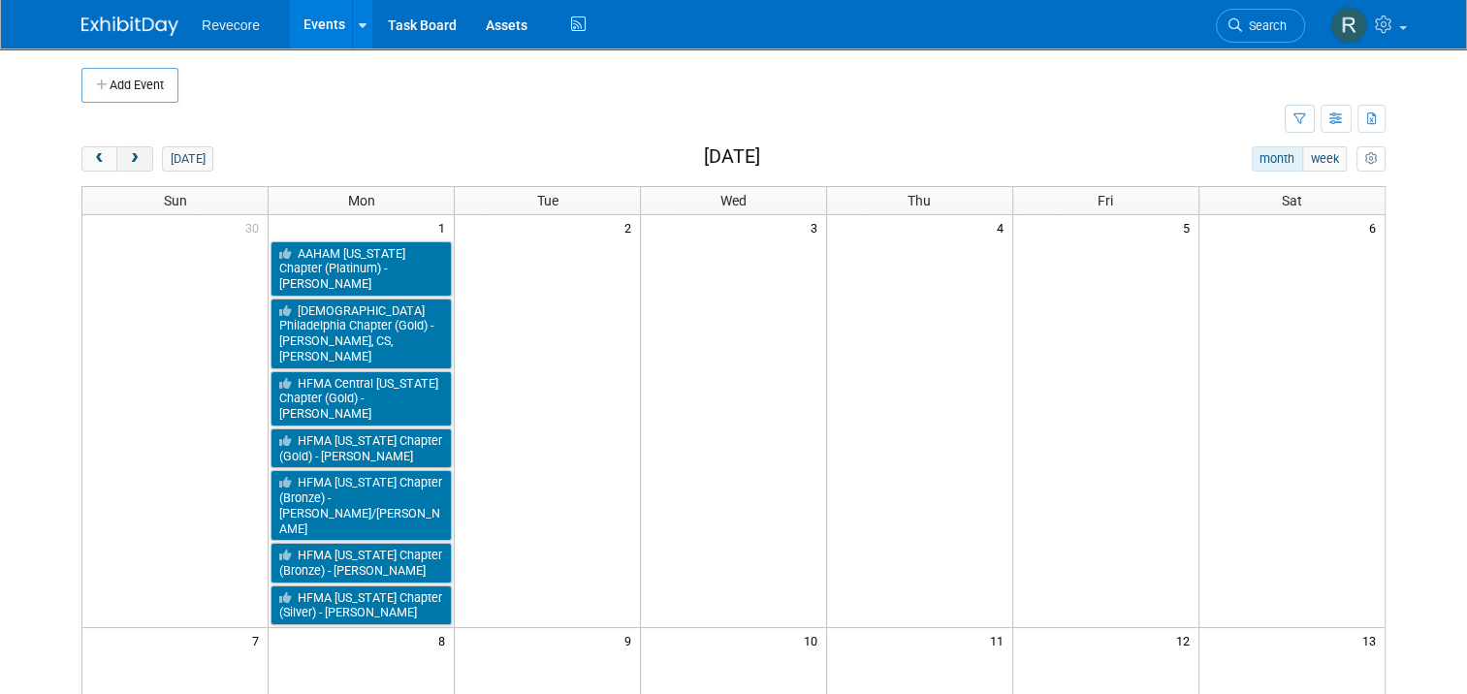
click at [132, 157] on button "next" at bounding box center [134, 158] width 36 height 25
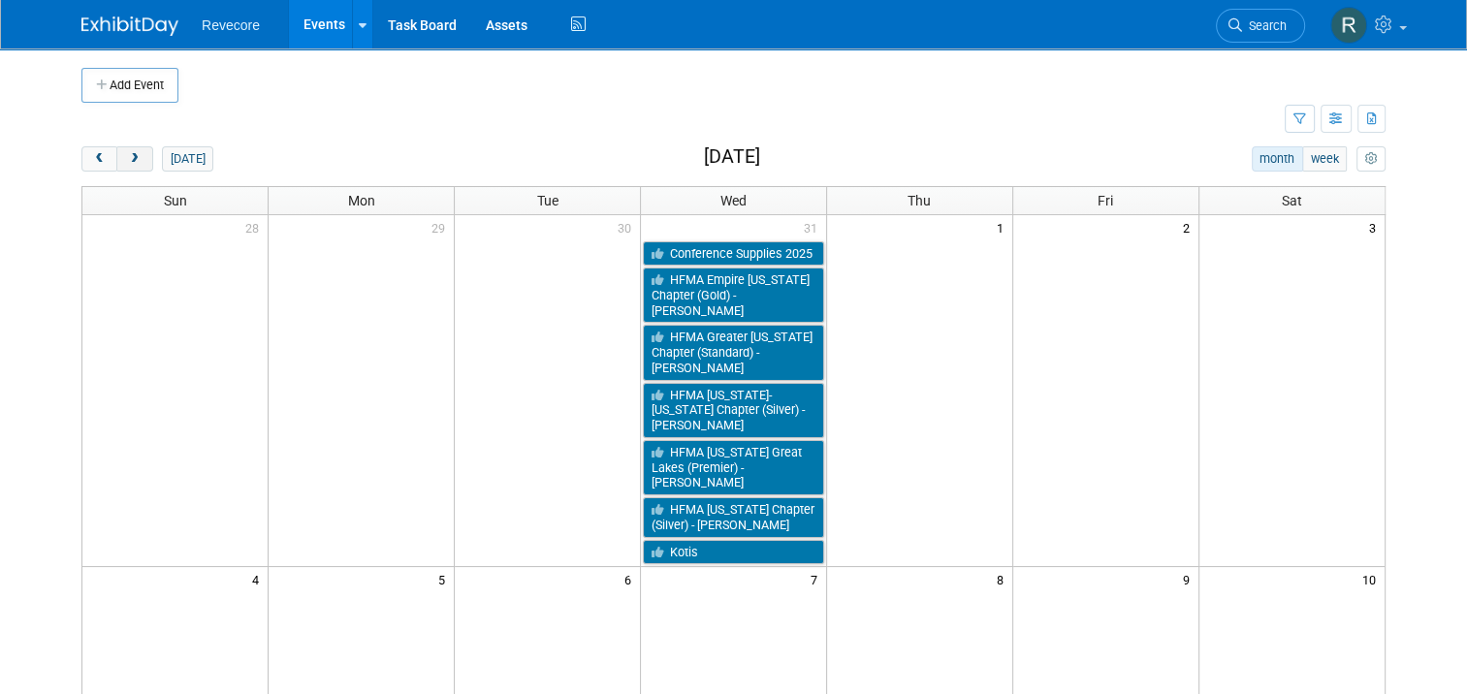
click at [132, 157] on button "next" at bounding box center [134, 158] width 36 height 25
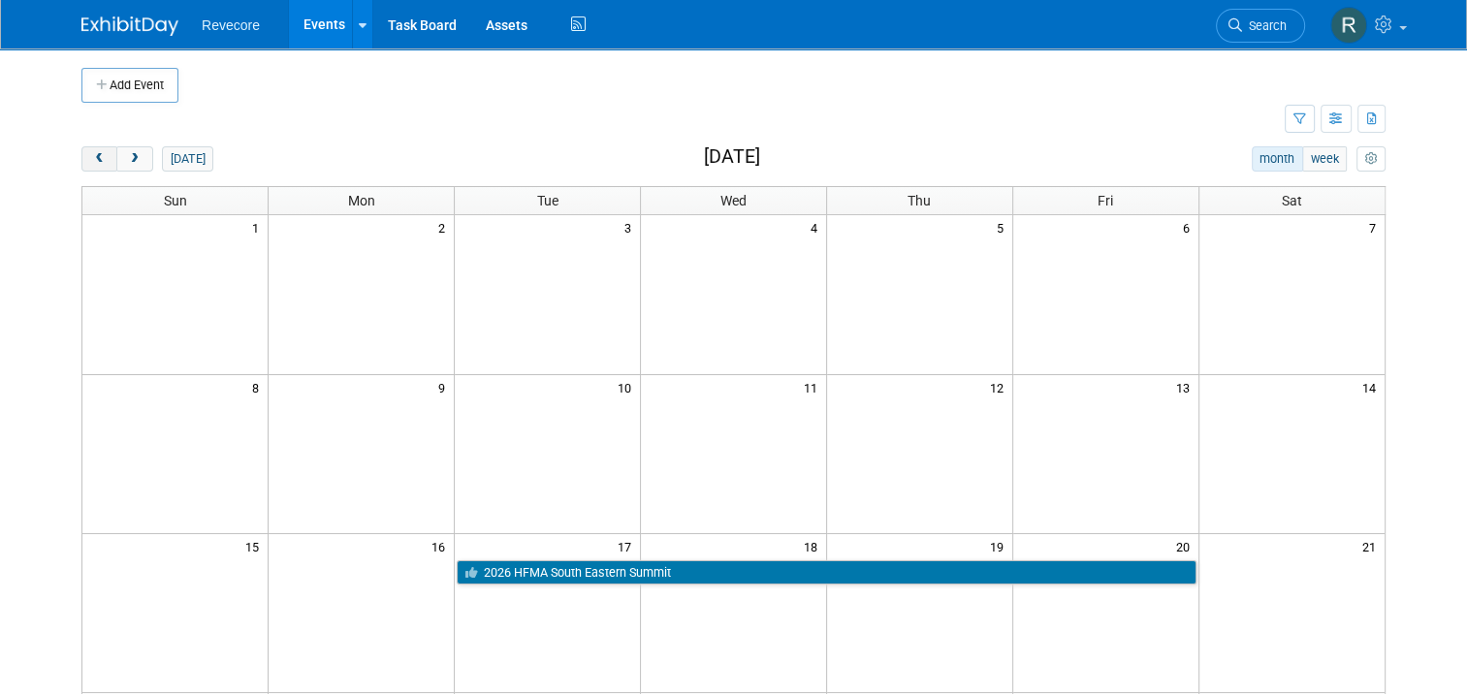
click at [93, 161] on span "prev" at bounding box center [99, 159] width 15 height 13
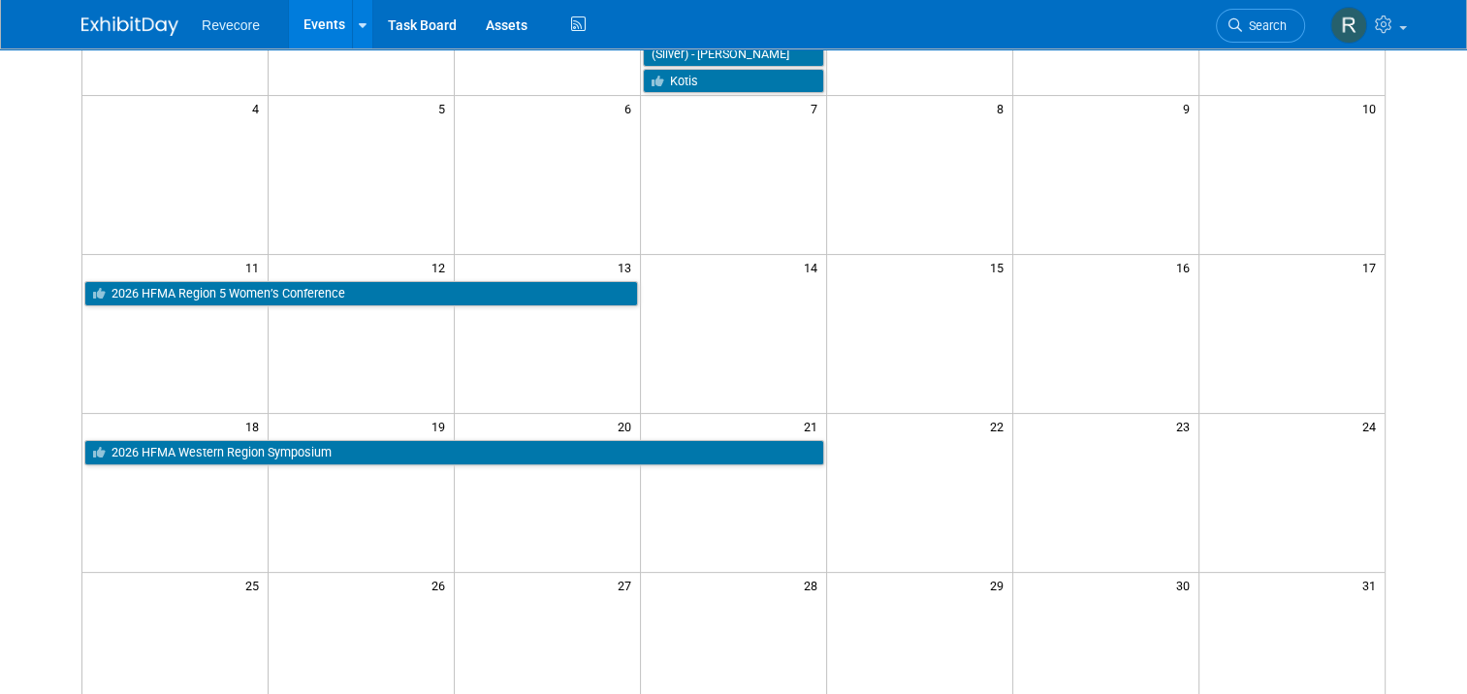
scroll to position [97, 0]
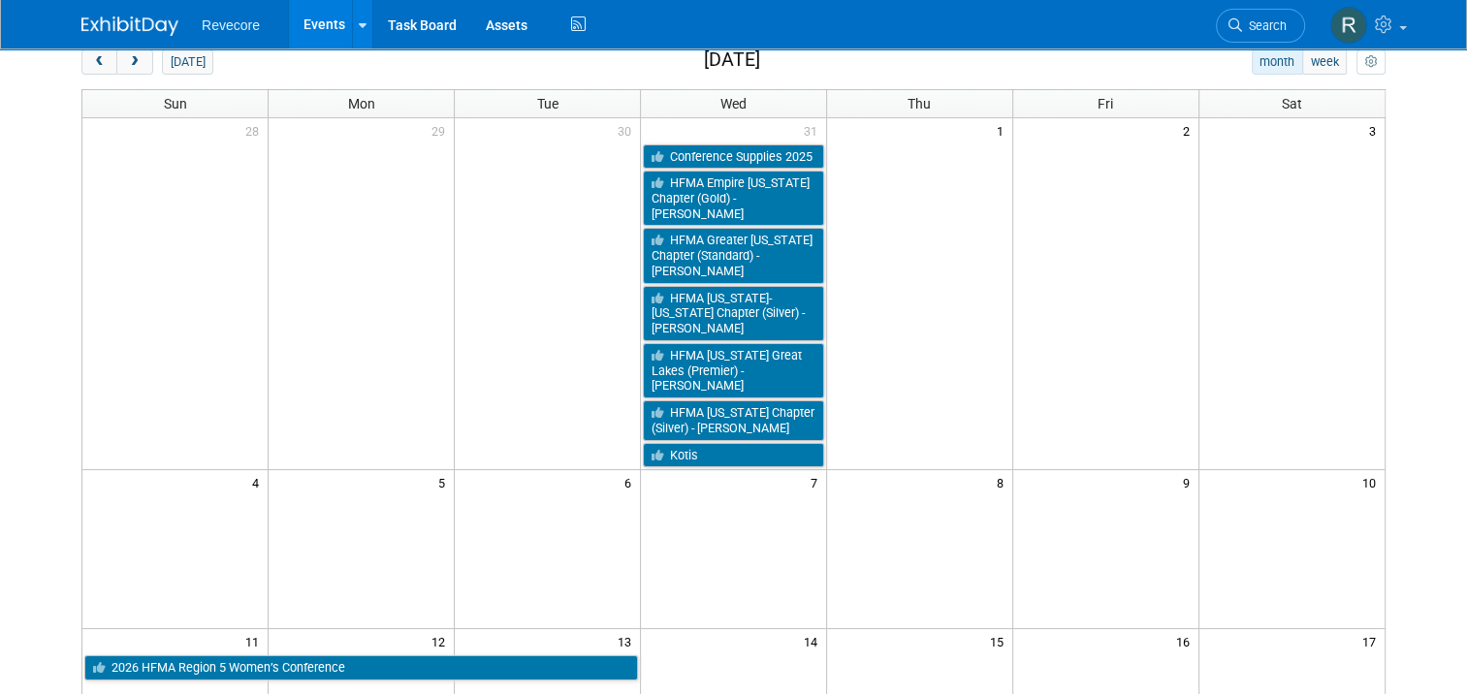
click at [311, 33] on link "Events" at bounding box center [324, 24] width 71 height 48
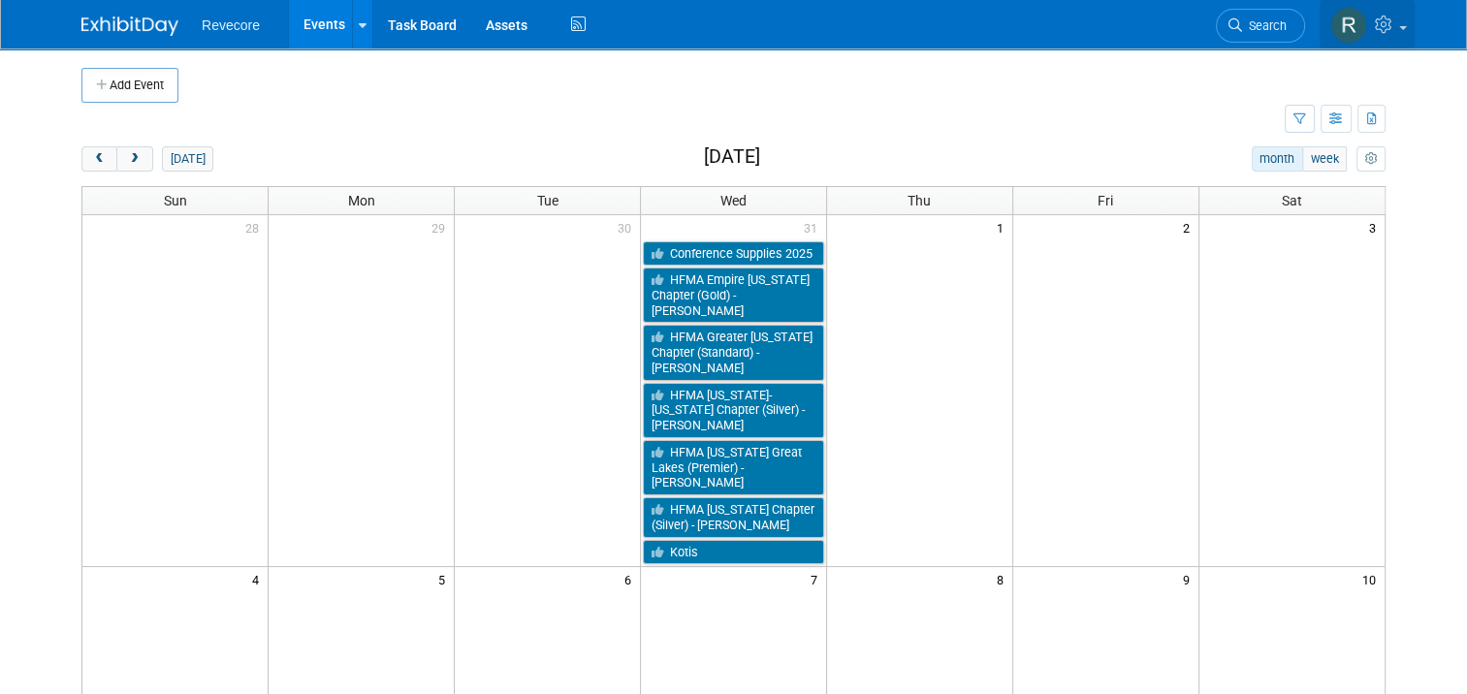
click at [1396, 29] on icon at bounding box center [1386, 24] width 22 height 17
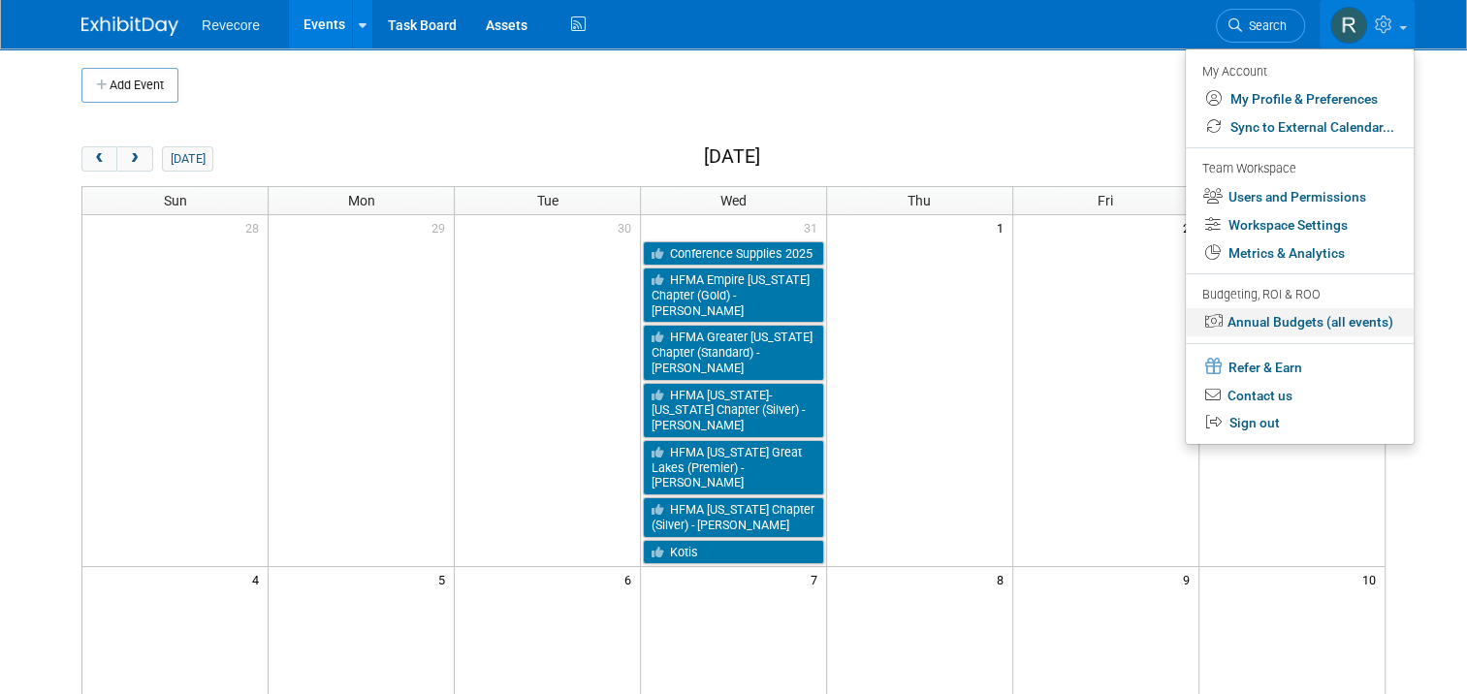
click at [1373, 327] on link "Annual Budgets (all events)" at bounding box center [1300, 322] width 228 height 28
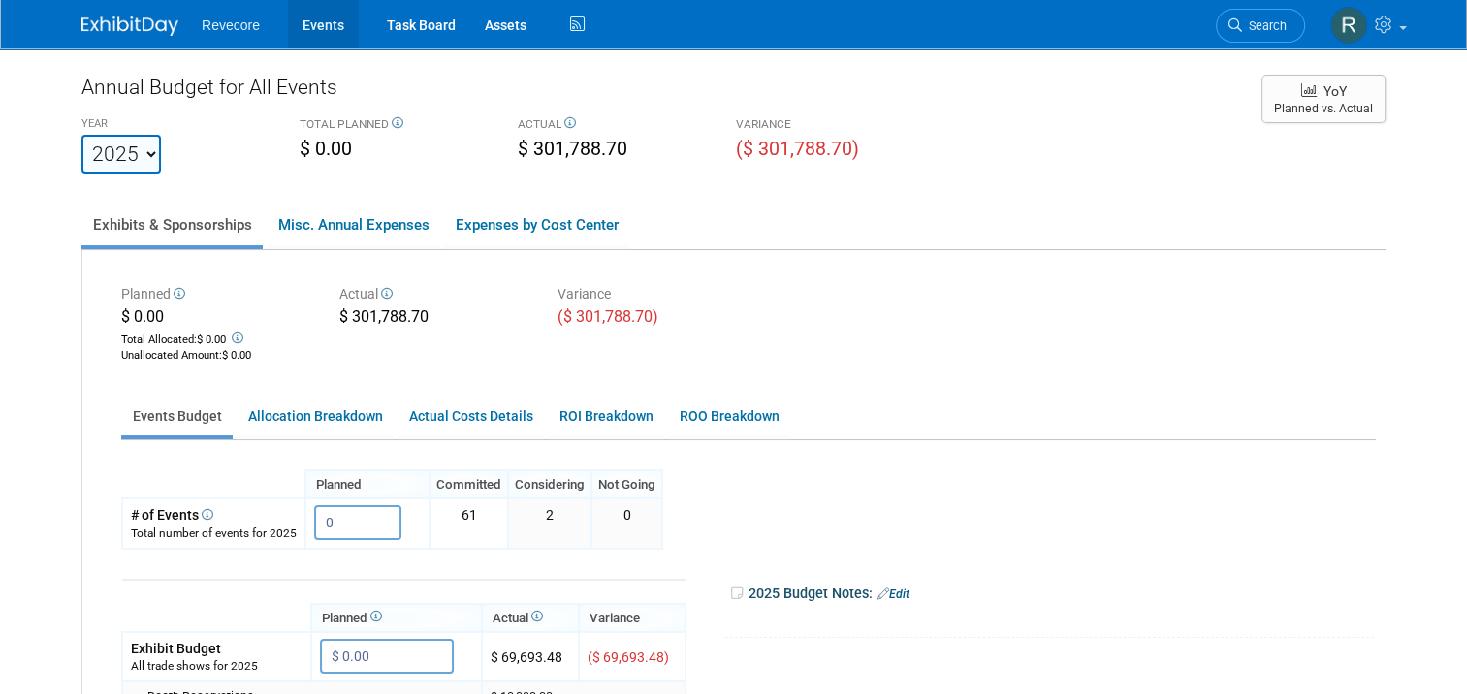
click at [290, 43] on link "Events" at bounding box center [323, 24] width 71 height 48
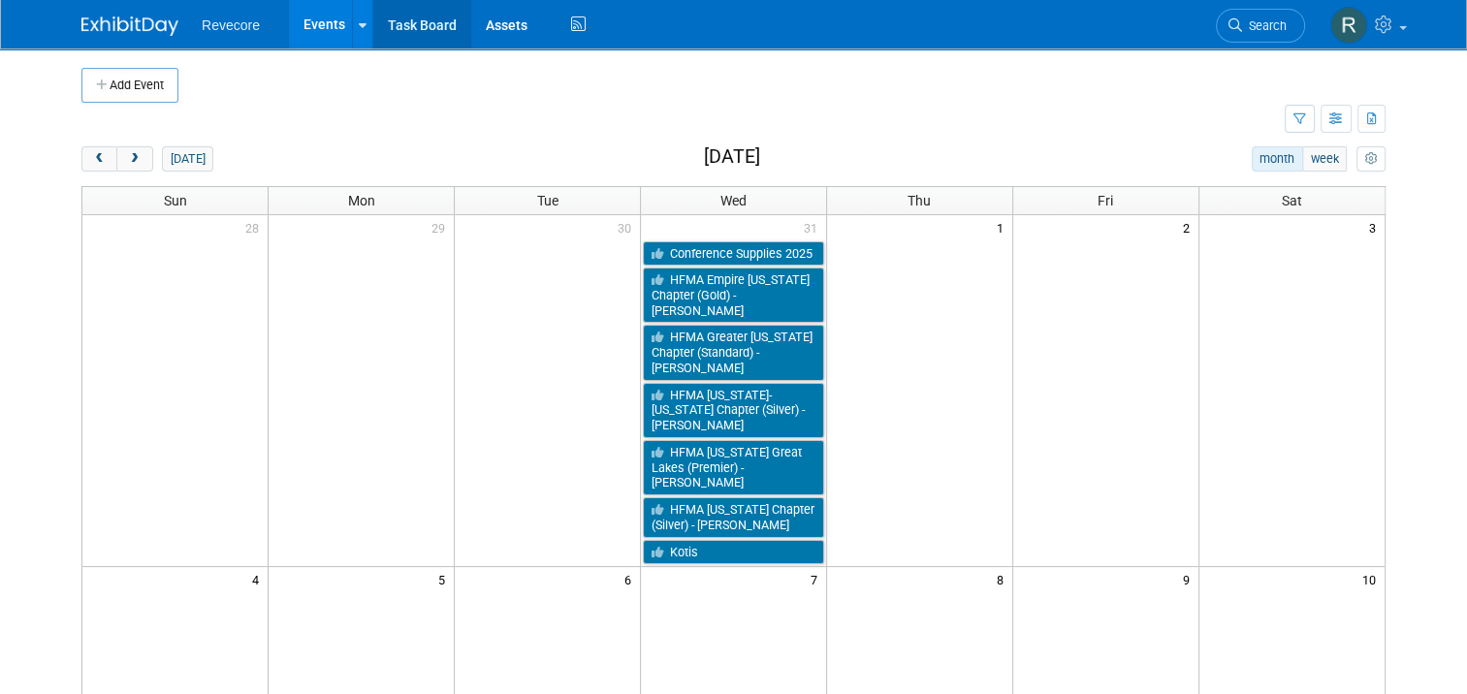
drag, startPoint x: 297, startPoint y: 30, endPoint x: 374, endPoint y: 41, distance: 78.3
click at [297, 30] on link "Events" at bounding box center [324, 24] width 71 height 48
click at [1299, 113] on button "button" at bounding box center [1299, 119] width 30 height 28
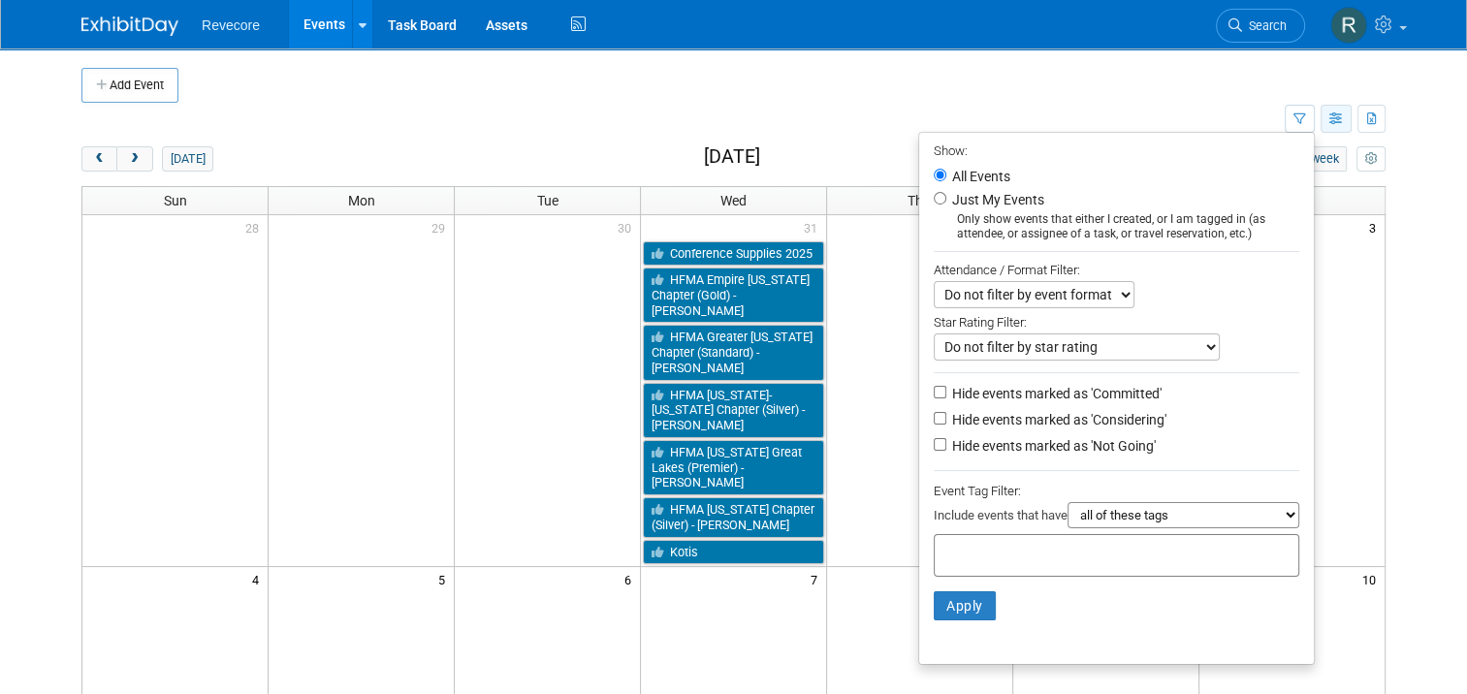
click at [1344, 113] on icon "button" at bounding box center [1336, 119] width 15 height 13
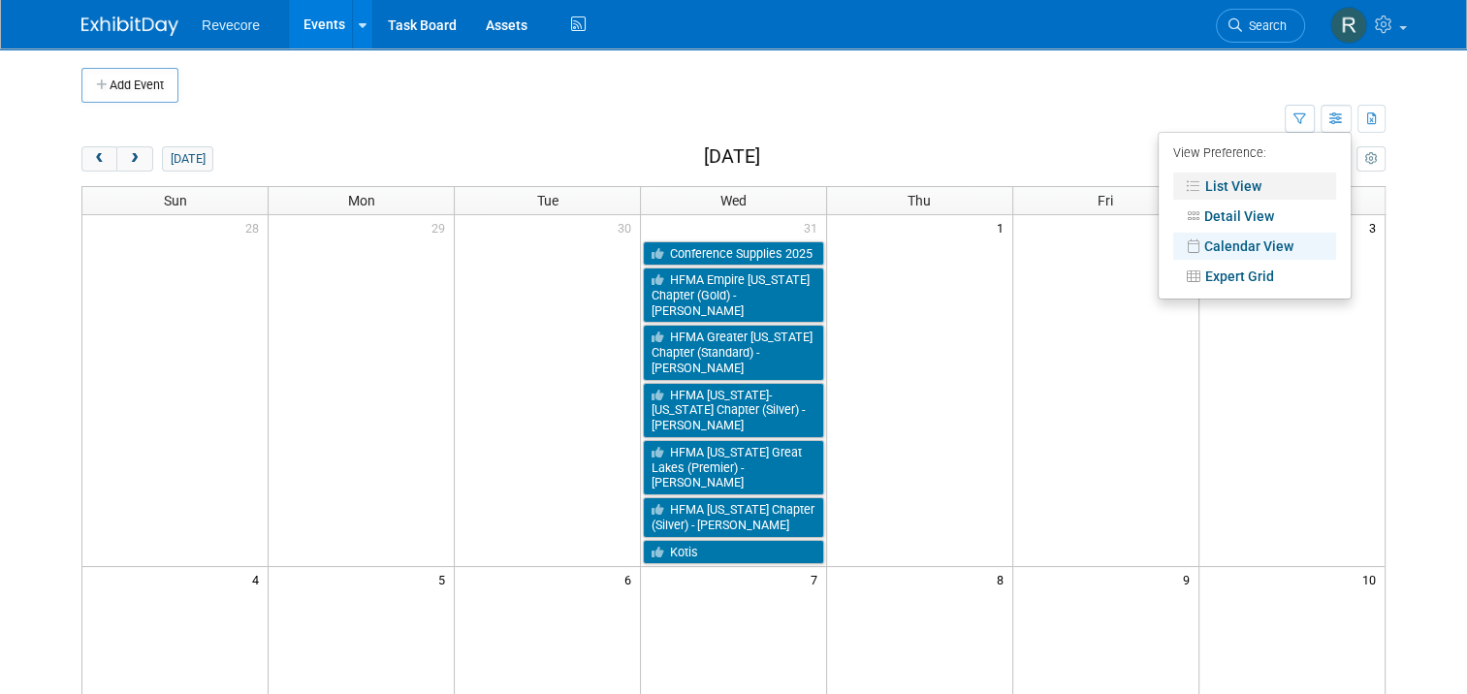
click at [1275, 190] on link "List View" at bounding box center [1254, 186] width 163 height 27
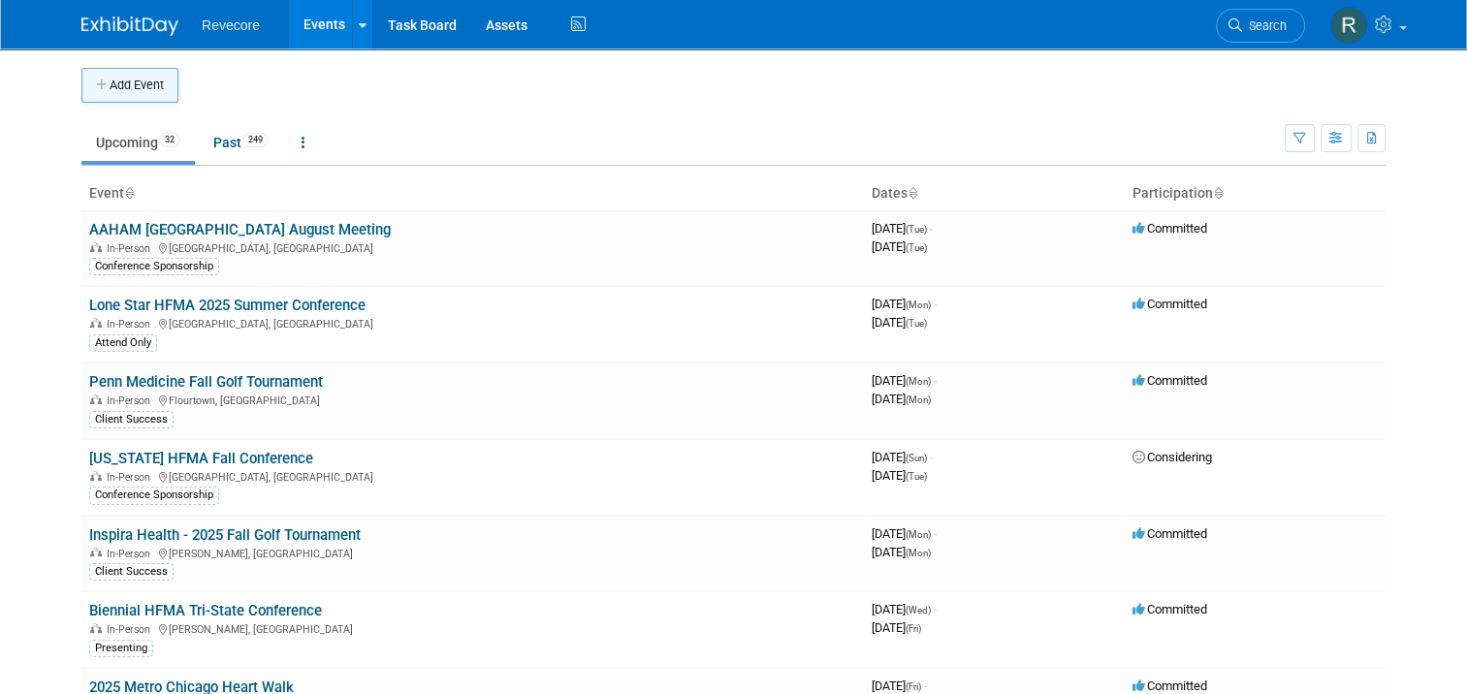
click at [116, 89] on button "Add Event" at bounding box center [129, 85] width 97 height 35
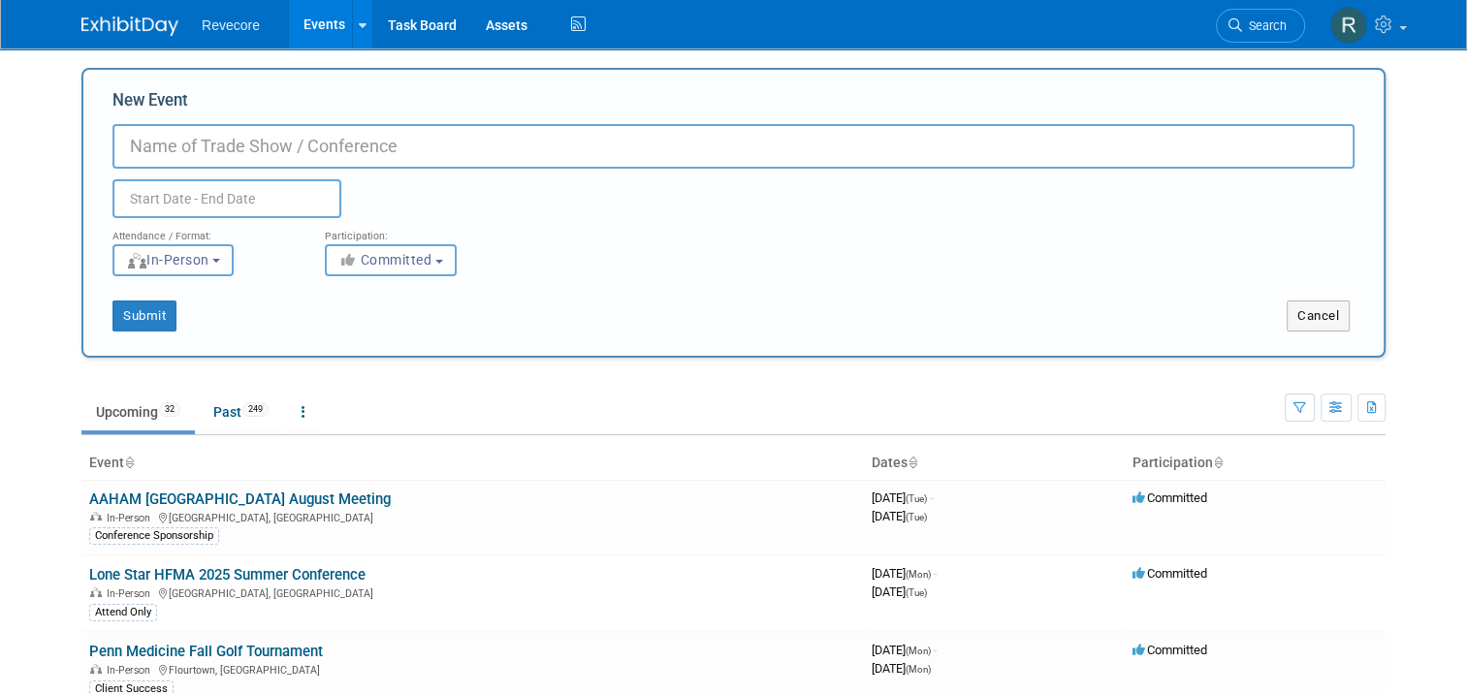
paste input "Northern New England HFMA & AAHAM 2025 Reimbursement & Revenue Cycle Conference…"
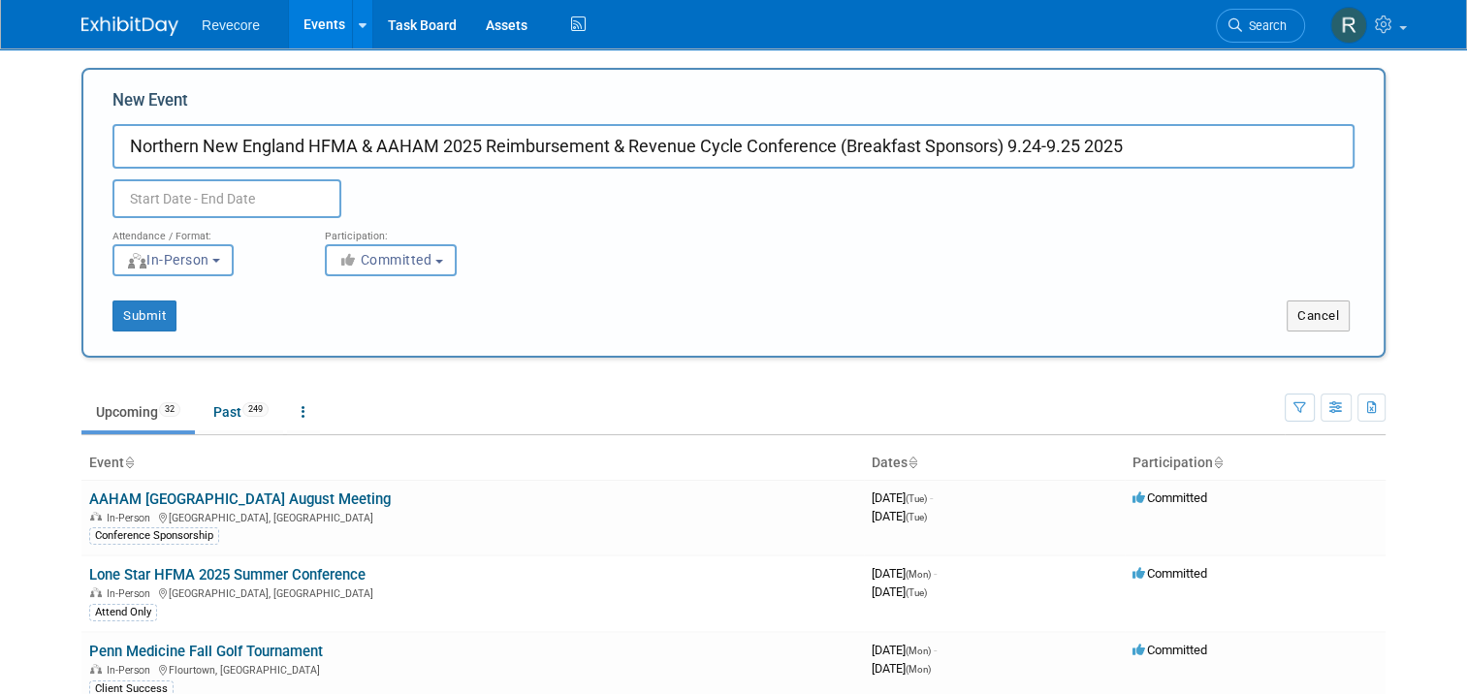
click at [1140, 143] on input "Northern New England HFMA & AAHAM 2025 Reimbursement & Revenue Cycle Conference…" at bounding box center [733, 146] width 1242 height 45
type input "Northern New England HFMA & AAHAM 2025 Reimbursement & Revenue Cycle Conference…"
click at [1303, 316] on button "Cancel" at bounding box center [1317, 316] width 63 height 31
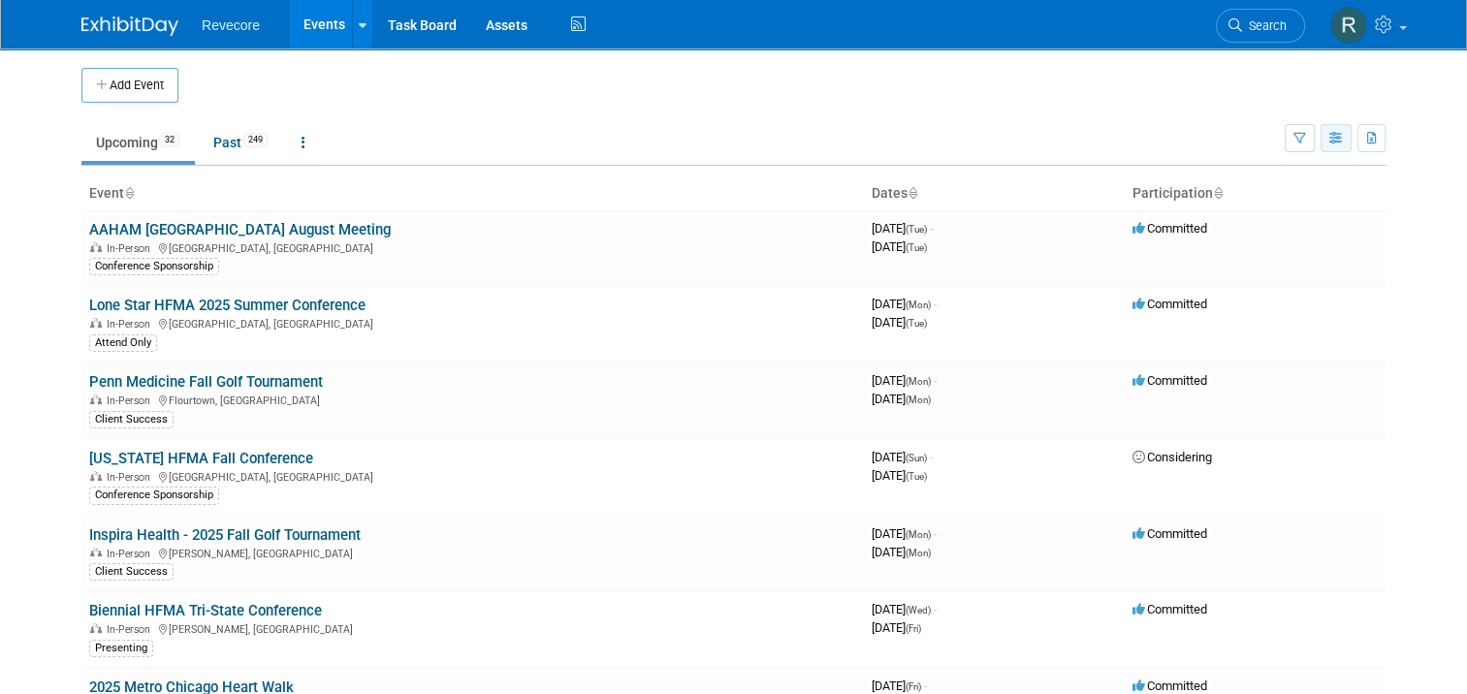
click at [1344, 143] on icon "button" at bounding box center [1336, 139] width 15 height 13
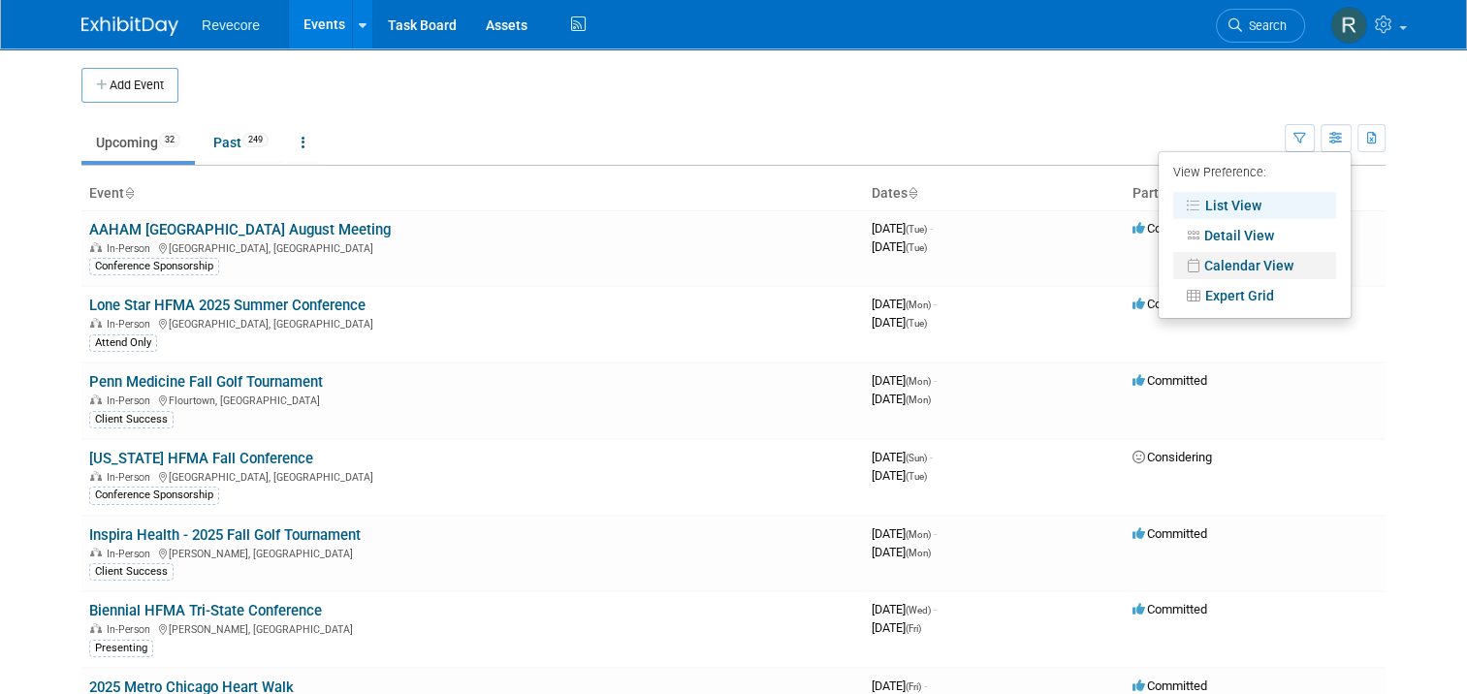
click at [1285, 270] on link "Calendar View" at bounding box center [1254, 265] width 163 height 27
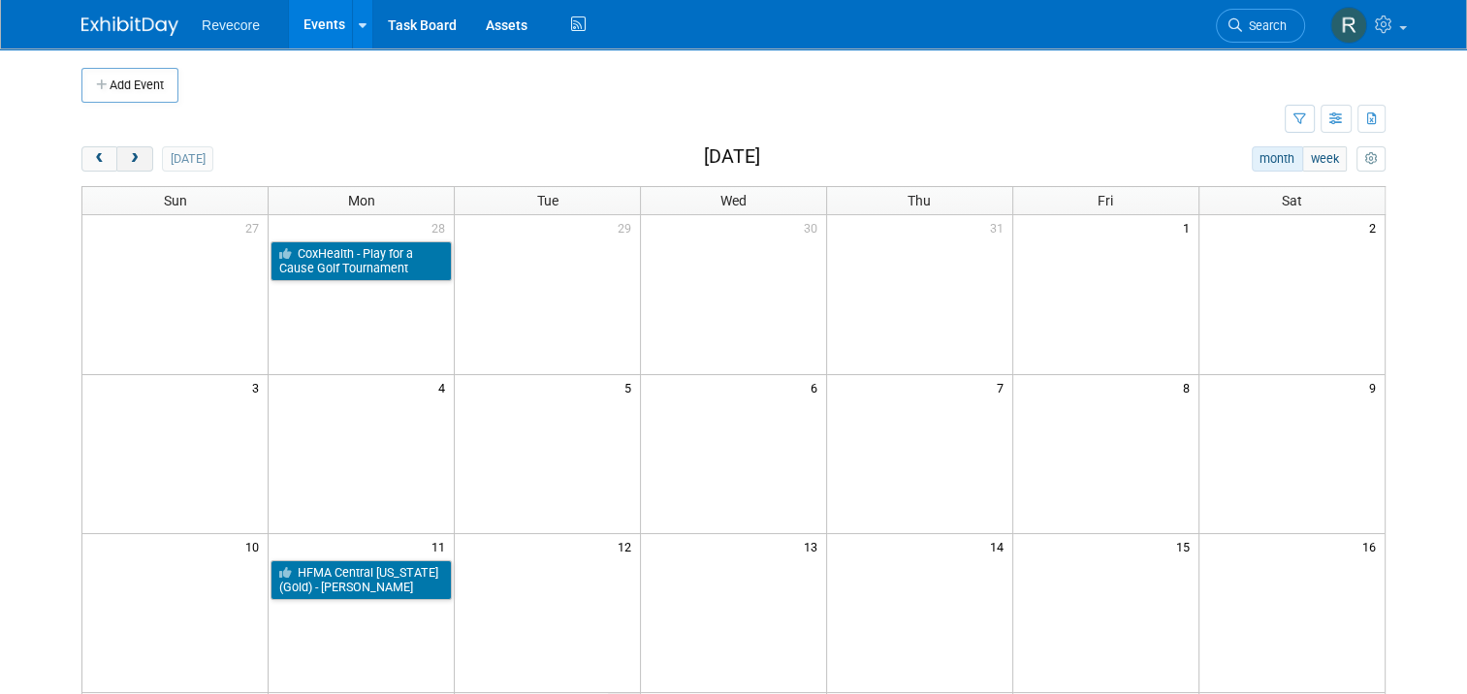
click at [127, 162] on span "next" at bounding box center [134, 159] width 15 height 13
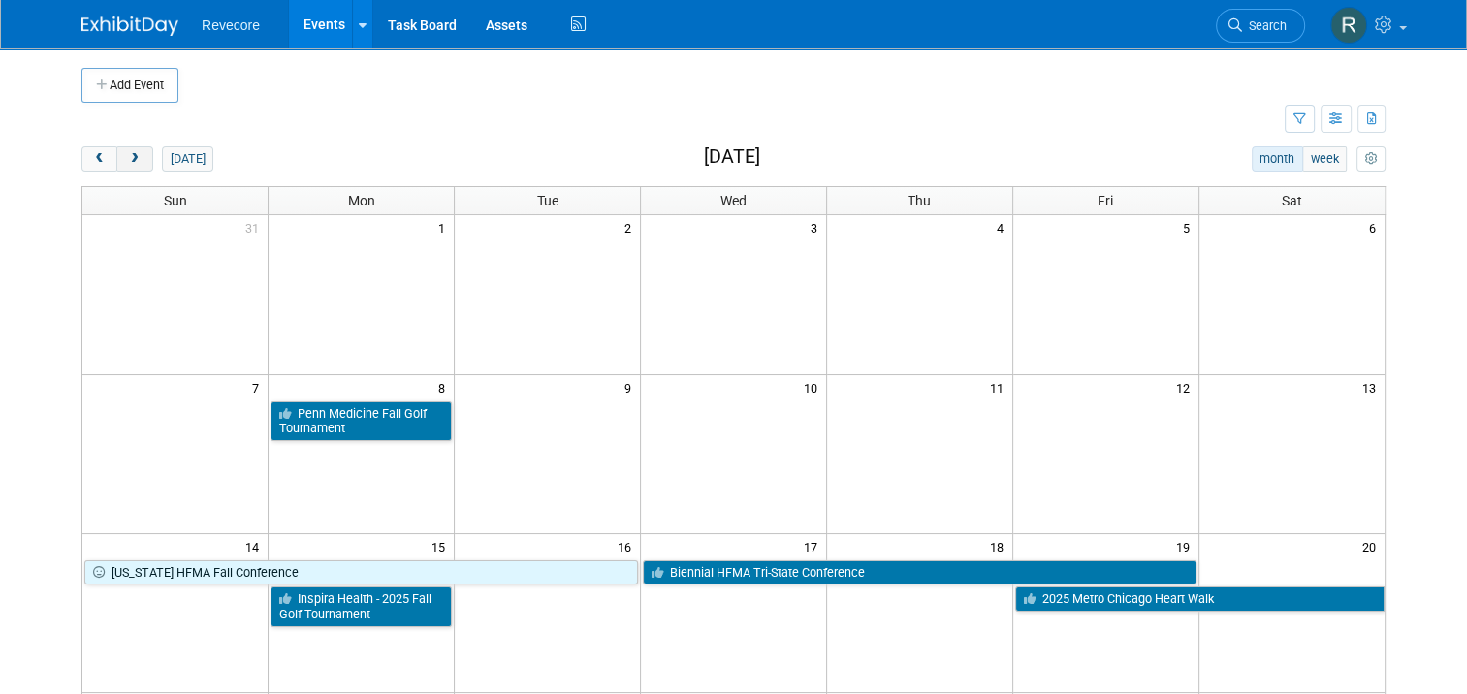
click at [127, 162] on span "next" at bounding box center [134, 159] width 15 height 13
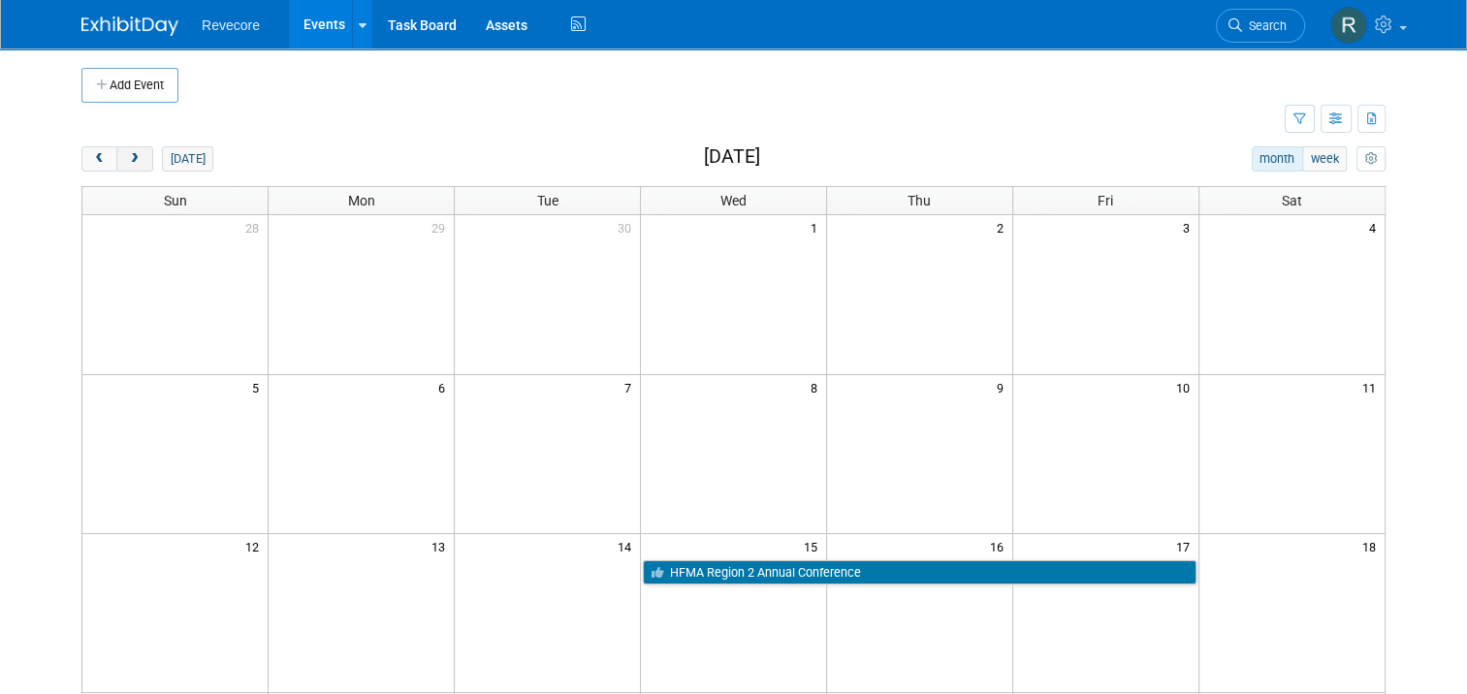
click at [127, 162] on span "next" at bounding box center [134, 159] width 15 height 13
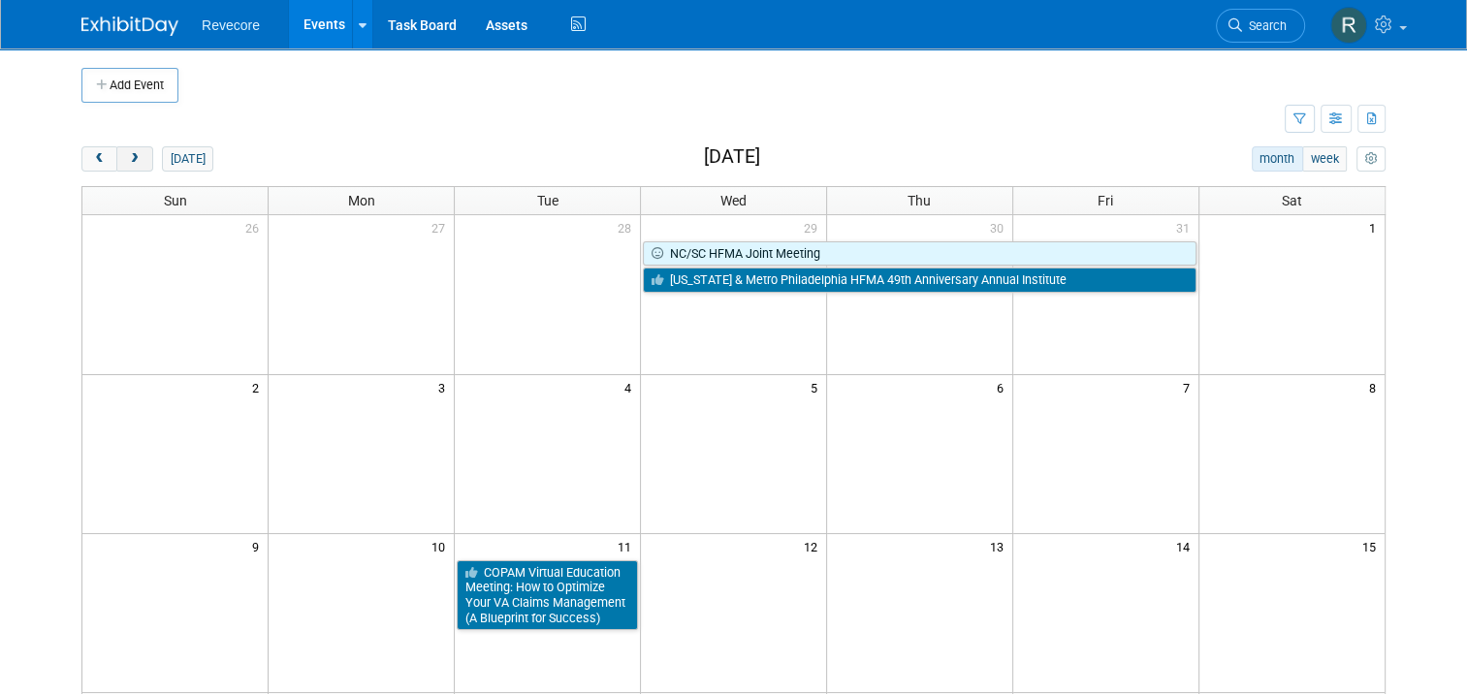
click at [118, 166] on button "next" at bounding box center [134, 158] width 36 height 25
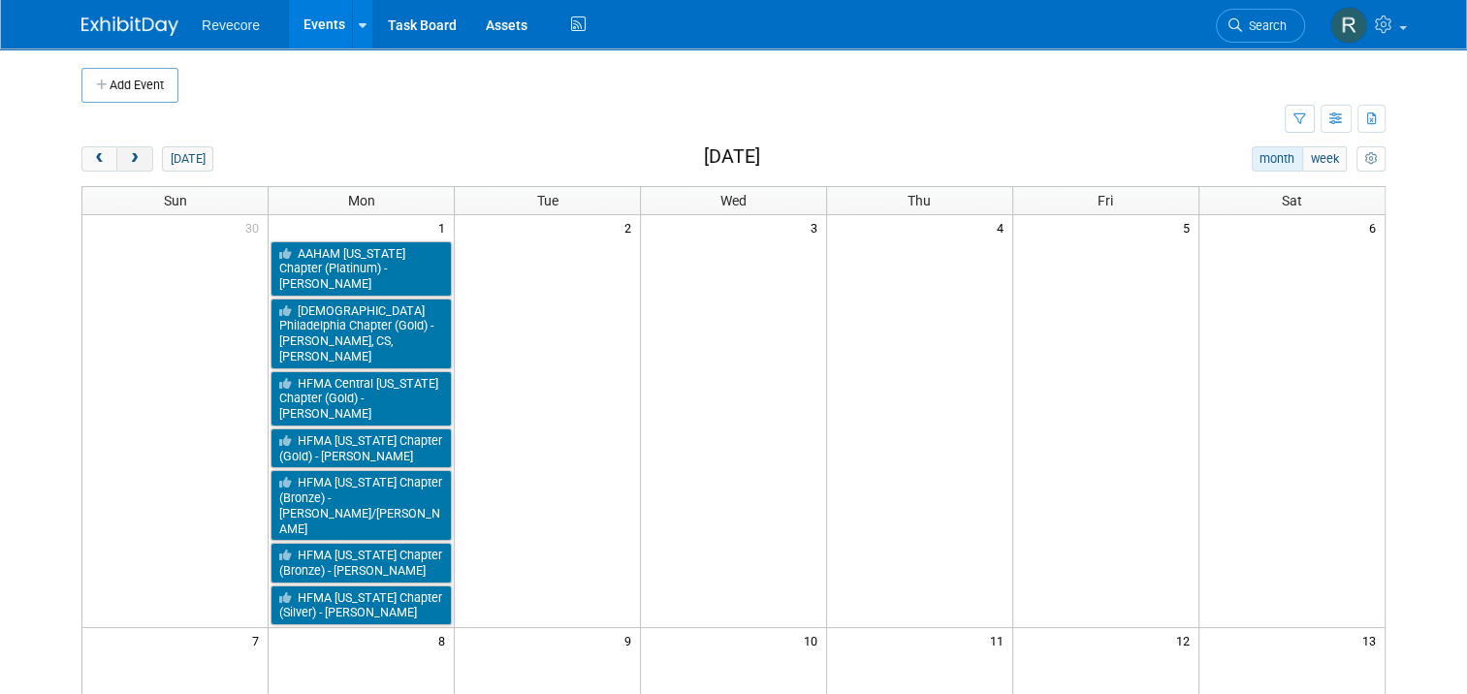
click at [118, 166] on button "next" at bounding box center [134, 158] width 36 height 25
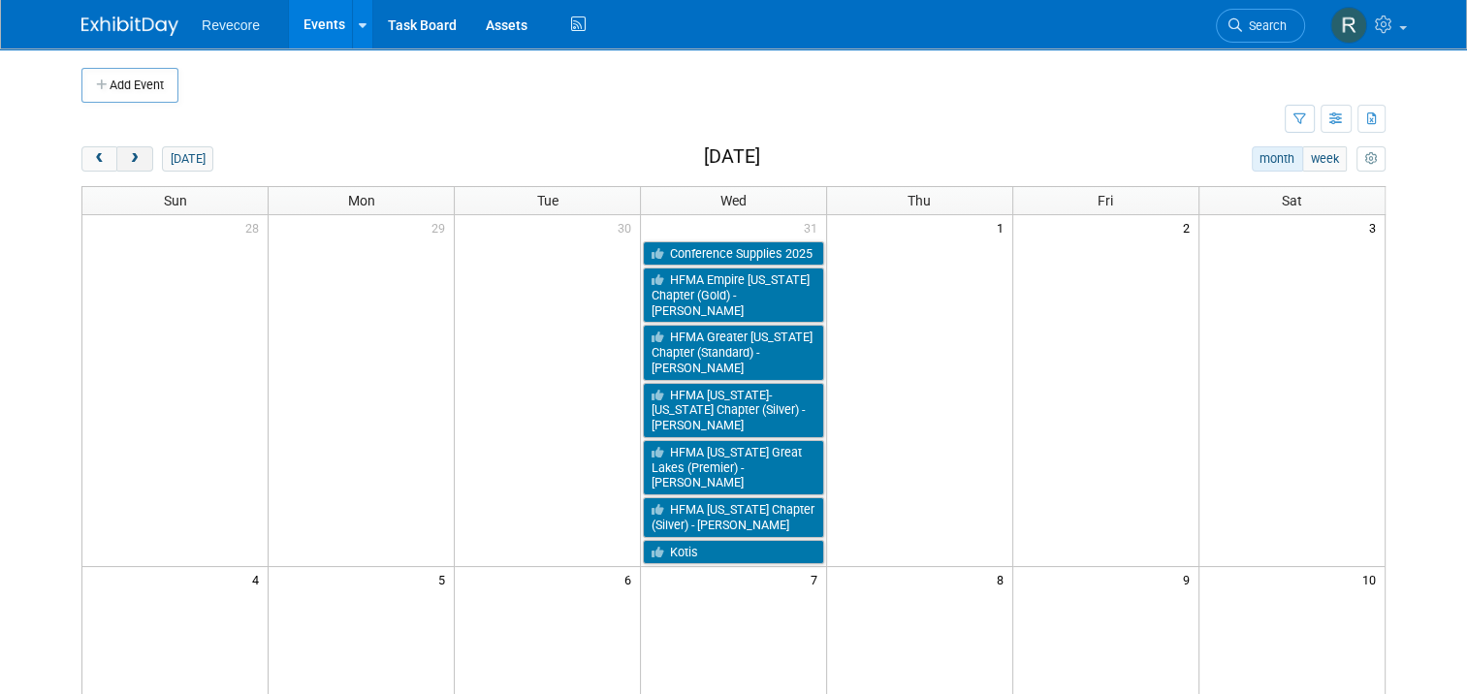
click at [118, 166] on button "next" at bounding box center [134, 158] width 36 height 25
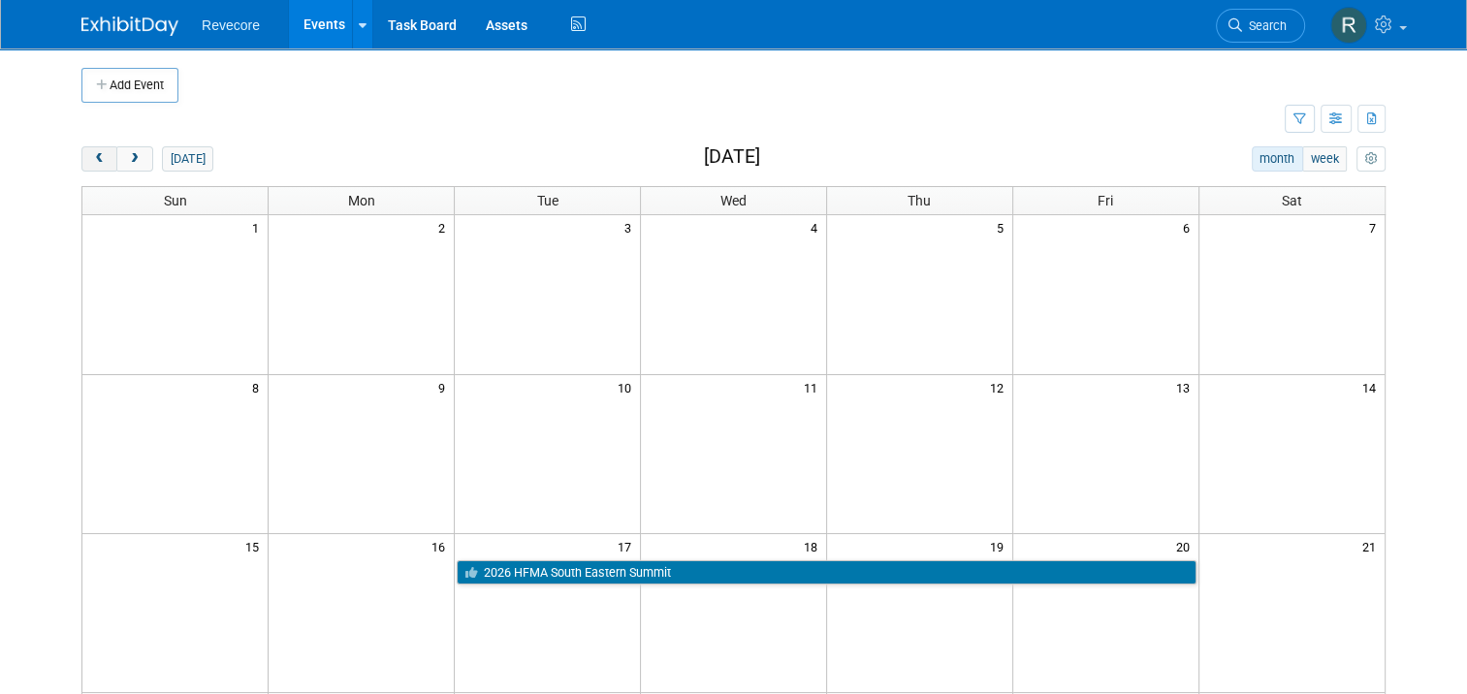
click at [86, 167] on button "prev" at bounding box center [99, 158] width 36 height 25
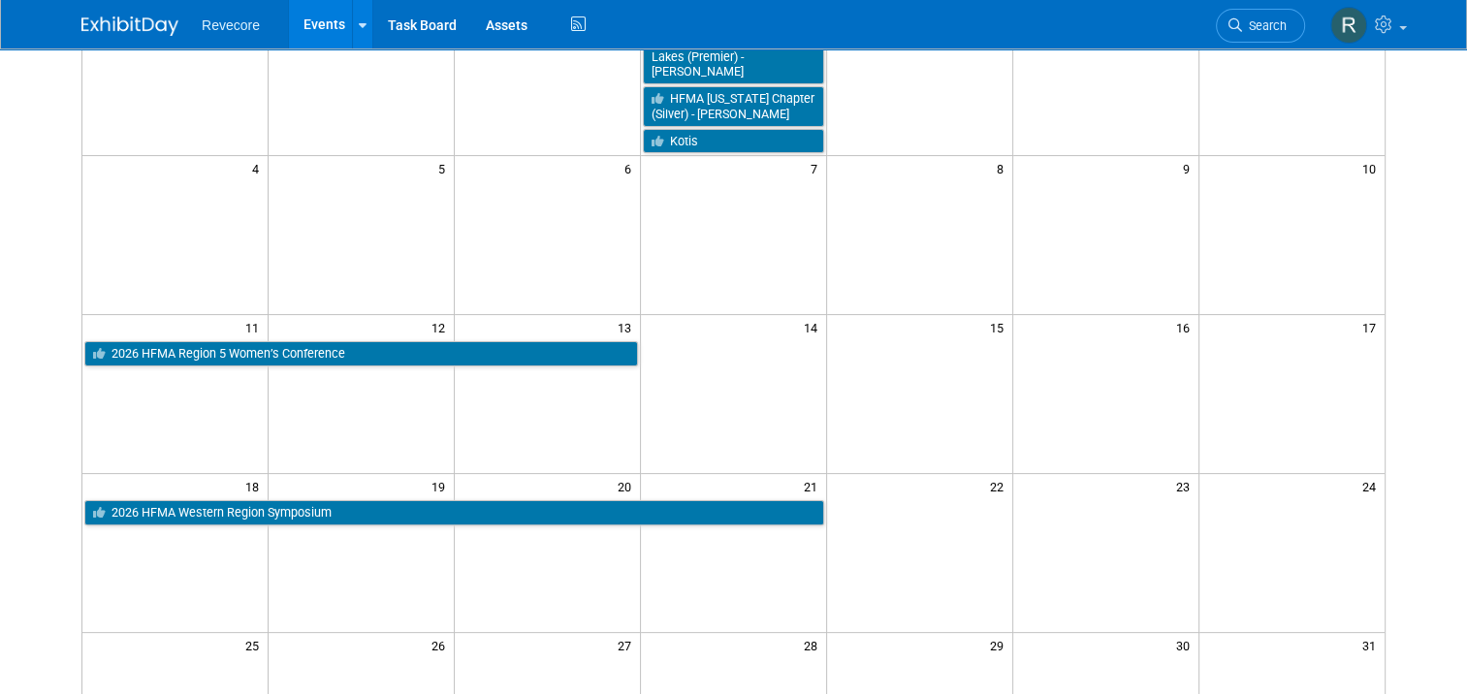
scroll to position [455, 0]
